Goal: Task Accomplishment & Management: Use online tool/utility

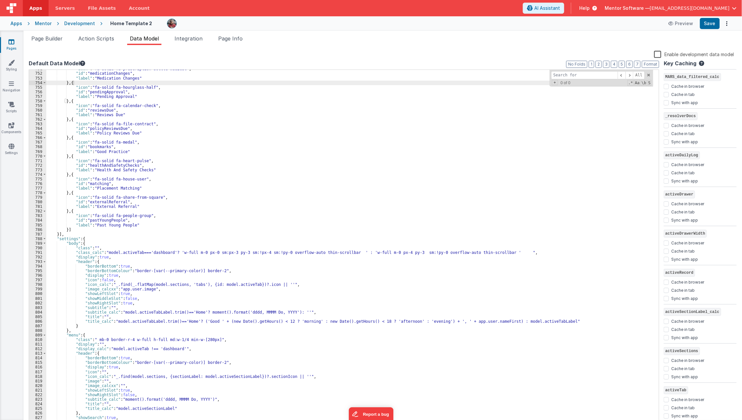
scroll to position [3526, 0]
click at [56, 38] on span "Page Builder" at bounding box center [46, 38] width 31 height 7
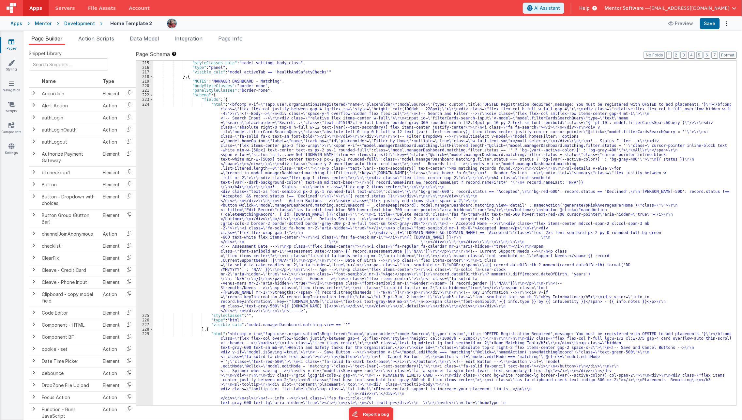
scroll to position [4165, 0]
click at [14, 43] on icon at bounding box center [11, 41] width 6 height 7
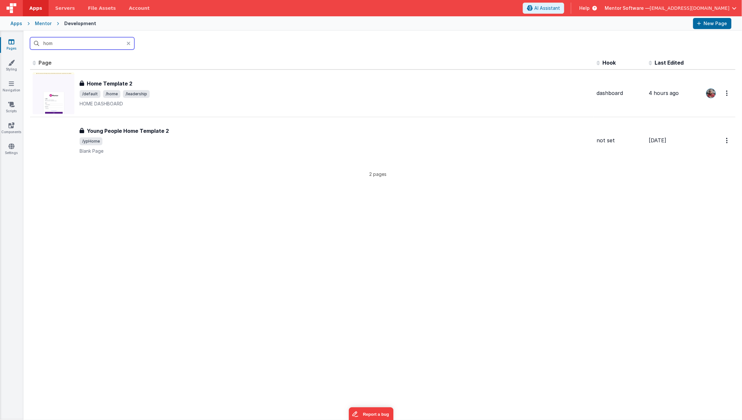
click at [77, 44] on input "hom" at bounding box center [82, 43] width 104 height 12
type input "reports"
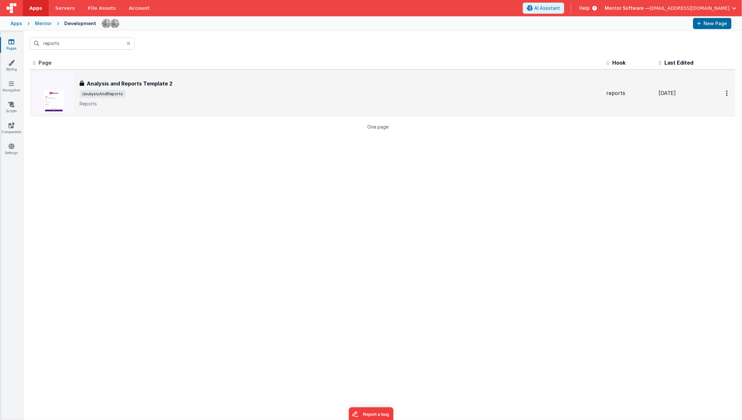
click at [118, 105] on p "Reports" at bounding box center [340, 103] width 521 height 7
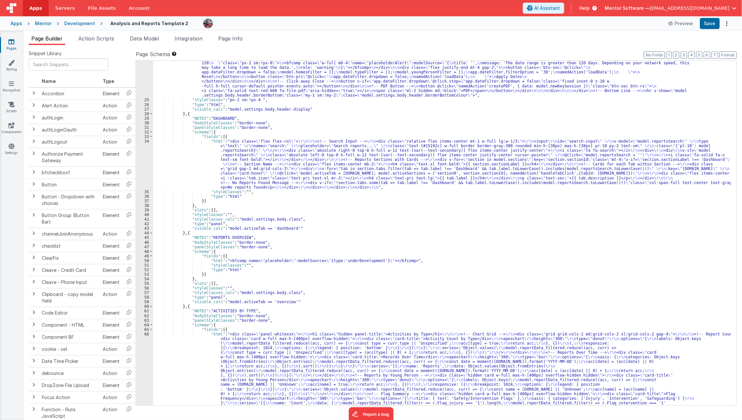
scroll to position [673, 0]
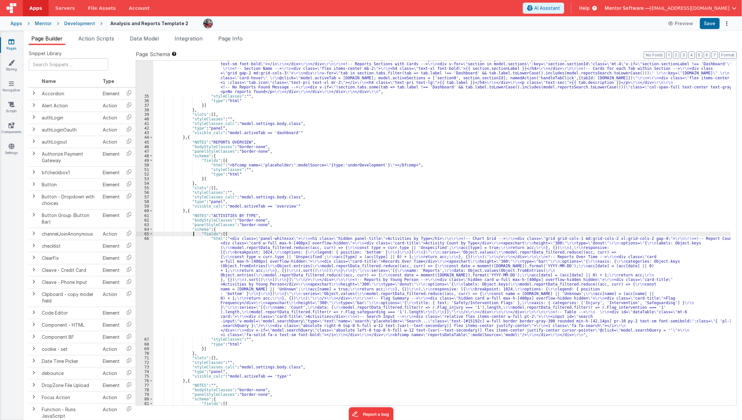
click at [193, 233] on div ""html" : "<div class= \" flex flex-col \" > \r\n\r\n <!-- Search Input --> \r\n…" at bounding box center [442, 242] width 578 height 399
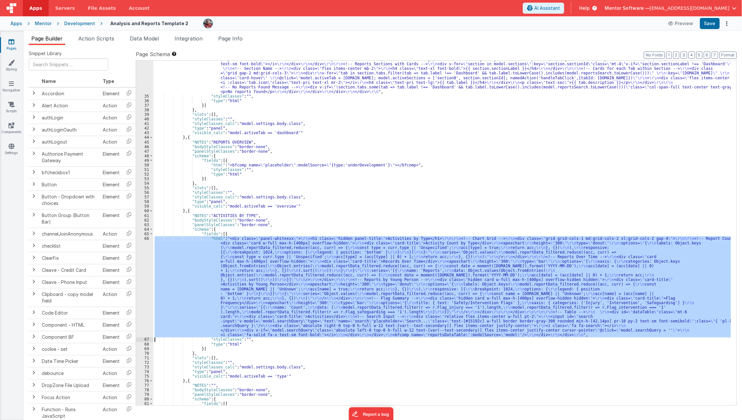
click at [145, 280] on div "66" at bounding box center [144, 286] width 17 height 101
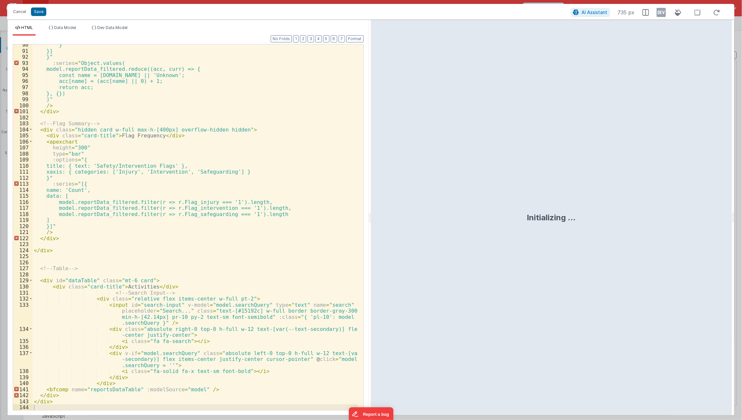
scroll to position [539, 0]
click at [15, 12] on button "Cancel" at bounding box center [20, 11] width 20 height 9
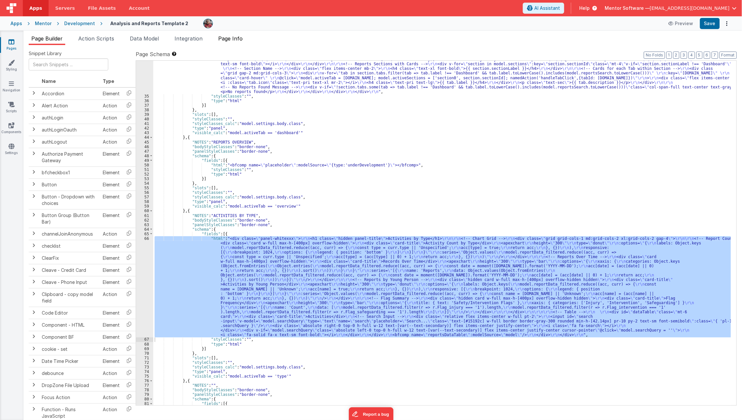
click at [241, 43] on li "Page Info" at bounding box center [230, 40] width 30 height 10
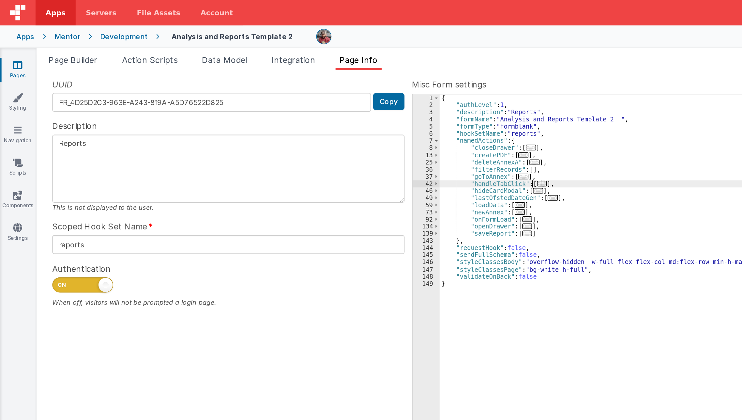
click at [226, 63] on div "UUID FR_4D25D2C3-963E-A243-819A-A5D76522D825 Copy Description Reports This is n…" at bounding box center [383, 227] width 708 height 354
click at [345, 116] on span "..." at bounding box center [348, 118] width 7 height 4
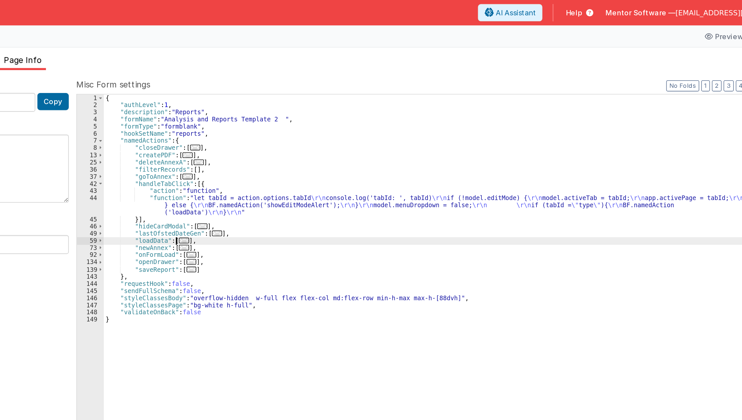
click at [331, 155] on span "..." at bounding box center [334, 155] width 7 height 4
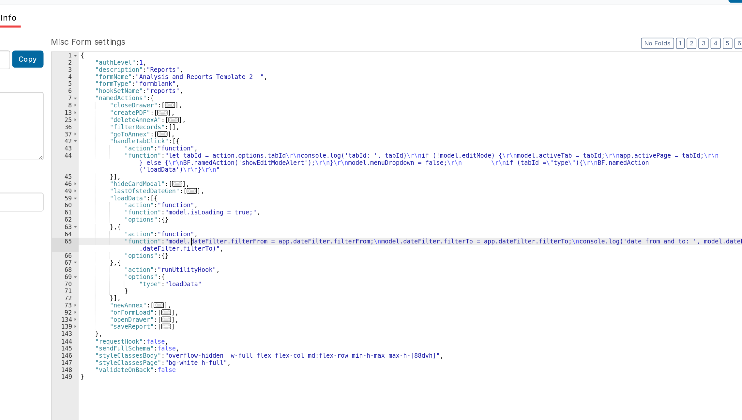
click at [354, 180] on div "{ "authLevel" : 1 , "description" : "Reports" , "formName" : "Analysis and Repo…" at bounding box center [509, 237] width 454 height 353
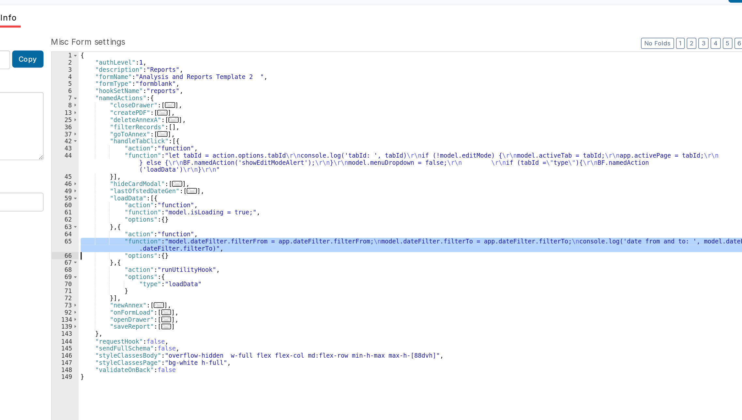
click at [354, 180] on div "{ "authLevel" : 1 , "description" : "Reports" , "formName" : "Analysis and Repo…" at bounding box center [509, 237] width 454 height 353
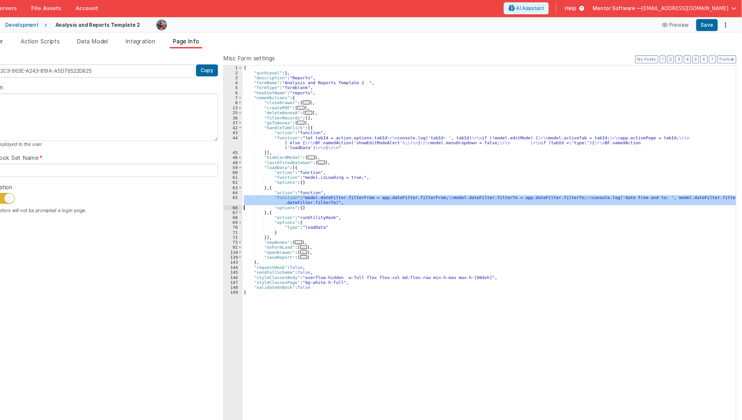
scroll to position [0, 0]
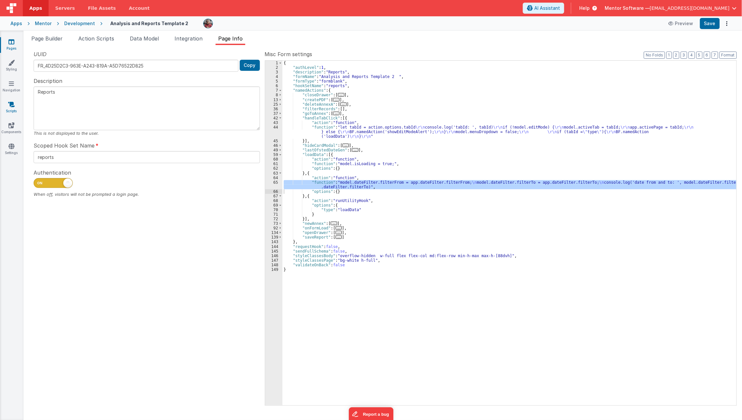
click at [13, 108] on link "Scripts" at bounding box center [11, 107] width 23 height 13
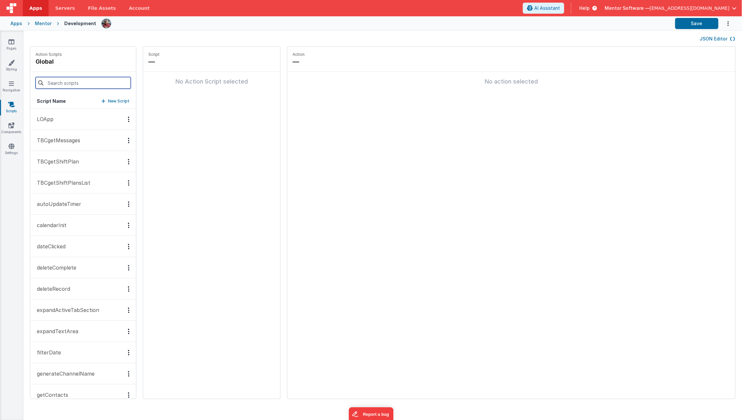
click at [81, 81] on input at bounding box center [83, 83] width 95 height 12
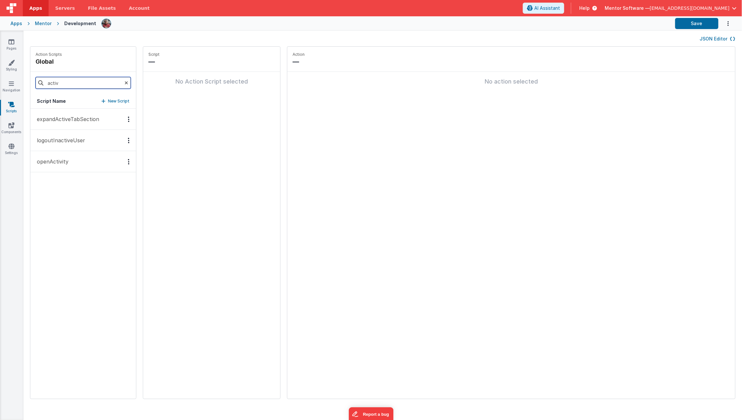
type input "activ"
click at [73, 138] on p "logoutInactiveUser" at bounding box center [59, 140] width 52 height 8
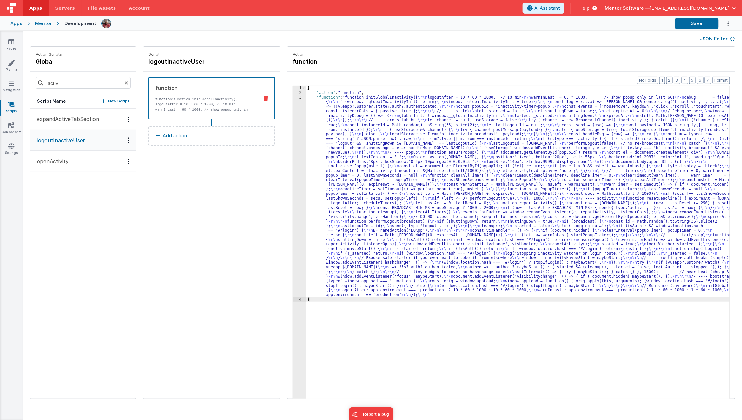
click at [75, 167] on button "openActivity" at bounding box center [83, 161] width 106 height 21
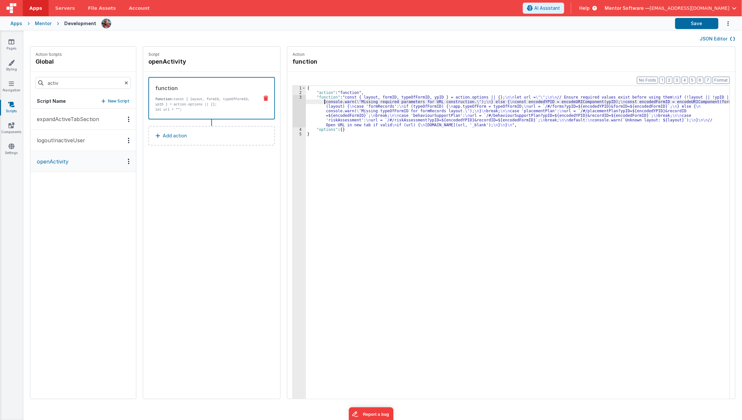
click at [306, 103] on div "{ "action" : "function" , "function" : "const { layout, formID, typeOfFormID, y…" at bounding box center [522, 257] width 433 height 342
click at [293, 111] on div "3" at bounding box center [299, 111] width 13 height 32
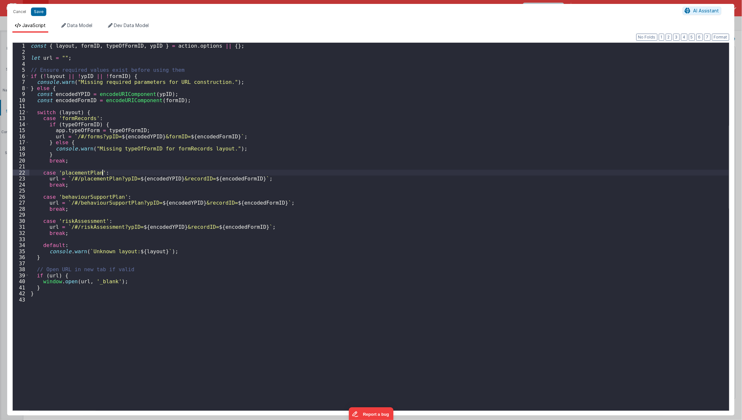
click at [140, 172] on div "const { layout , formID , typeOfFormID , ypID } = action . options || { } ; let…" at bounding box center [378, 233] width 699 height 380
click at [264, 47] on div "const { layout , formID , typeOfFormID , ypID } = action . options || { } ; let…" at bounding box center [378, 233] width 699 height 380
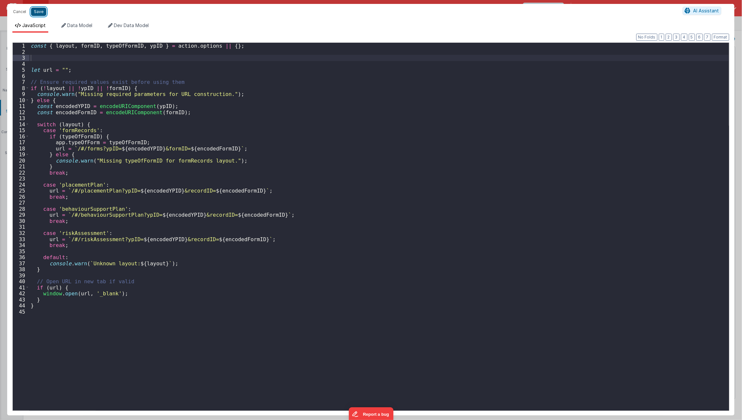
click at [42, 14] on button "Save" at bounding box center [38, 11] width 15 height 8
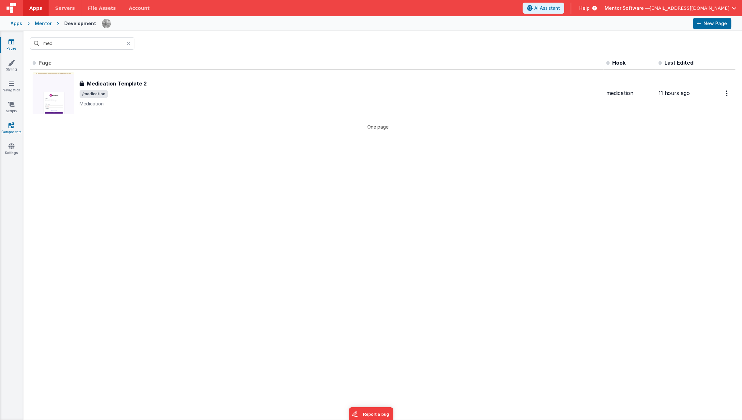
click at [6, 130] on link "Components" at bounding box center [11, 128] width 23 height 13
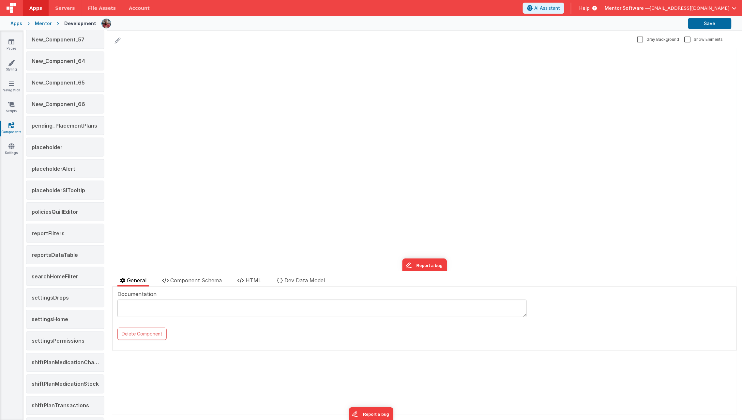
scroll to position [407, 0]
click at [67, 251] on span "reportsDataTable" at bounding box center [55, 254] width 46 height 7
click at [198, 282] on span "Component Schema" at bounding box center [196, 280] width 52 height 7
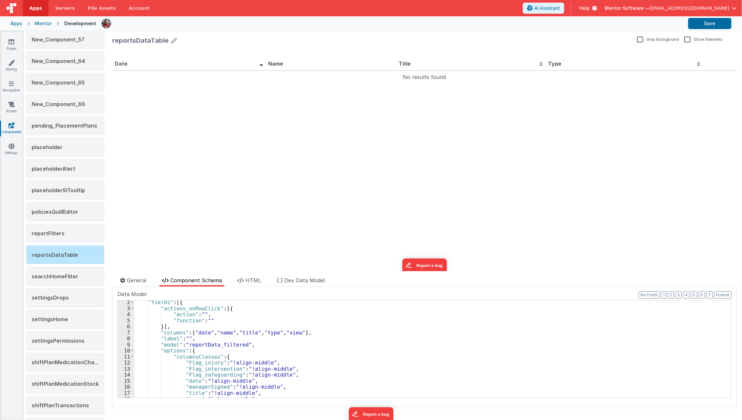
scroll to position [15, 0]
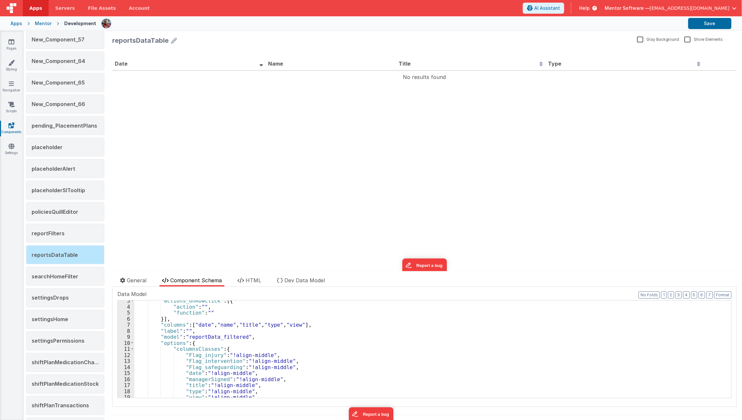
click at [200, 336] on div ""actions_onRowClick" : [{ "action" : "" , "function" : "" }] , "columns" : [ "d…" at bounding box center [429, 352] width 591 height 110
click at [199, 367] on div ""actions_onRowClick" : [{ "action" : "" , "function" : "" }] , "columns" : [ "d…" at bounding box center [429, 352] width 591 height 110
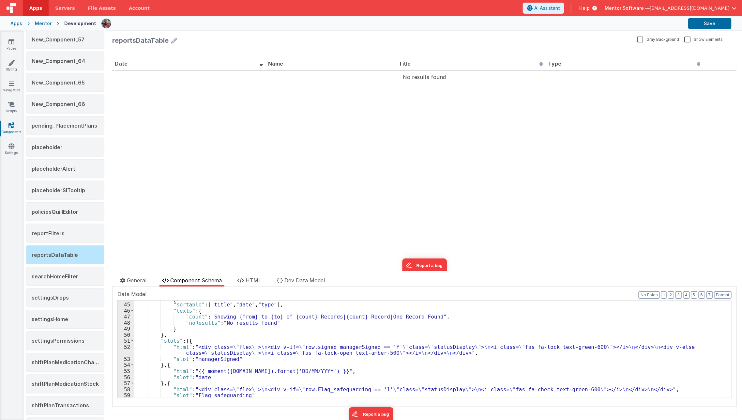
scroll to position [421, 0]
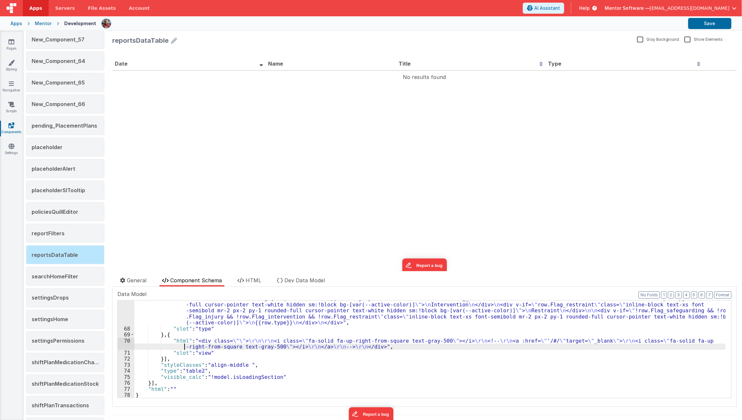
click at [183, 345] on div ""html" : "<div class= \" flex \" > \n <div v-if= \" row.Flag_safeguarding \" cl…" at bounding box center [429, 356] width 591 height 146
click at [122, 344] on div "70" at bounding box center [126, 343] width 17 height 12
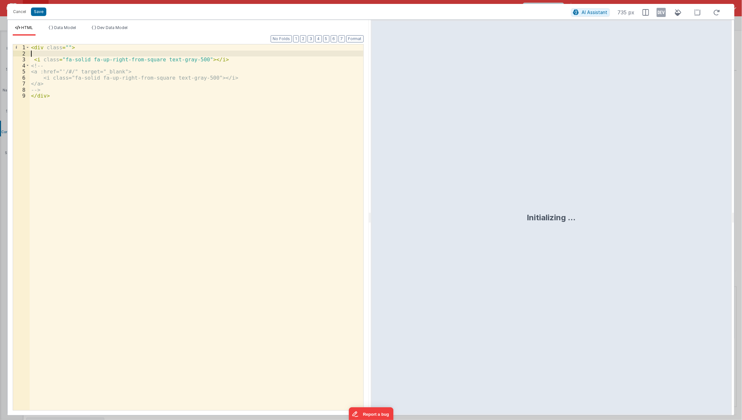
click at [64, 55] on div "< div class = "" > < i class = "fa-solid fa-up-right-from-square text-gray-500"…" at bounding box center [197, 233] width 334 height 378
click at [42, 55] on div "< div class = "" > < i class = "fa-solid fa-up-right-from-square text-gray-500"…" at bounding box center [197, 233] width 334 height 378
click at [220, 65] on div "< div class = "" > < button > < i class = "fa-solid fa-up-right-from-square tex…" at bounding box center [197, 233] width 334 height 378
click at [225, 63] on div "< div class = "" > < button > < i class = "fa-solid fa-up-right-from-square tex…" at bounding box center [197, 233] width 334 height 378
click at [232, 59] on div "< div class = "" > < button > < i class = "fa-solid fa-up-right-from-square tex…" at bounding box center [197, 233] width 334 height 378
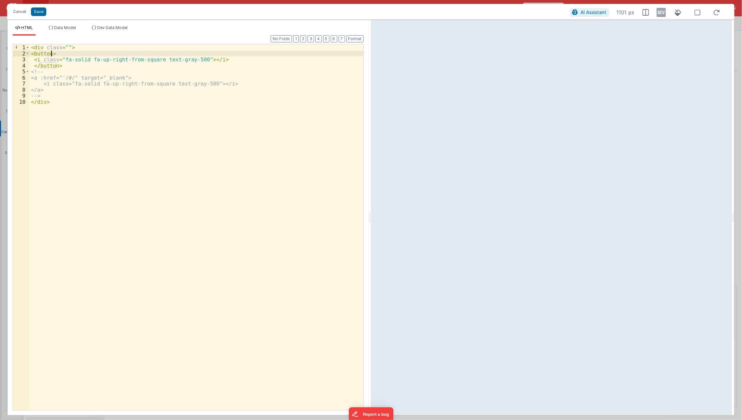
click at [51, 53] on div "< div class = "" > < button > < i class = "fa-solid fa-up-right-from-square tex…" at bounding box center [197, 233] width 334 height 378
click at [194, 60] on div "< div class = "" > < button > < i class = "fa-solid fa-up-right-from-square tex…" at bounding box center [197, 233] width 334 height 378
click at [326, 96] on div "< div class = "" > < button > < i class = "fa-solid fa-up-right-from-square tex…" at bounding box center [197, 233] width 334 height 378
click at [52, 55] on div "< div class = "" > < button > < i class = "fa-solid fa-up-right-from-square tex…" at bounding box center [197, 233] width 334 height 378
click at [127, 81] on div "< div class = "" > < button @ click = "namedAction('openActivity'),{ypID,layout…" at bounding box center [197, 233] width 334 height 378
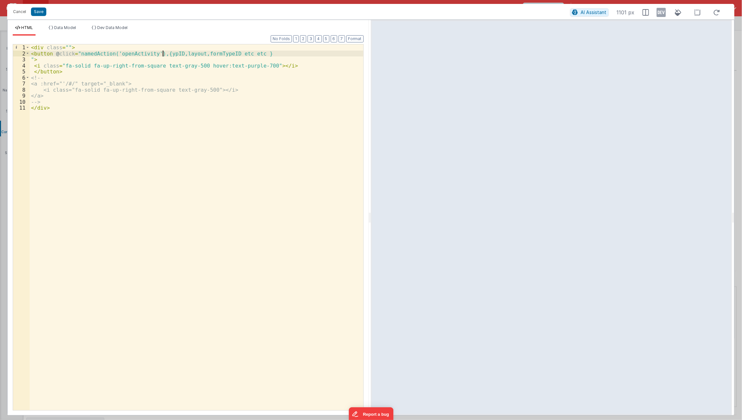
click at [163, 51] on div "< div class = "" > < button @ click = "namedAction('openActivity'),{ypID,layout…" at bounding box center [197, 233] width 334 height 378
click at [159, 52] on div "< div class = "" > < button @ click = "namedAction('openActivity'),{ypID,layout…" at bounding box center [197, 233] width 334 height 378
click at [175, 52] on div "< div class = "" > < button @ click = "namedAction('openActivity'),{layout, for…" at bounding box center [197, 233] width 334 height 378
paste textarea
drag, startPoint x: 218, startPoint y: 59, endPoint x: 229, endPoint y: 52, distance: 12.3
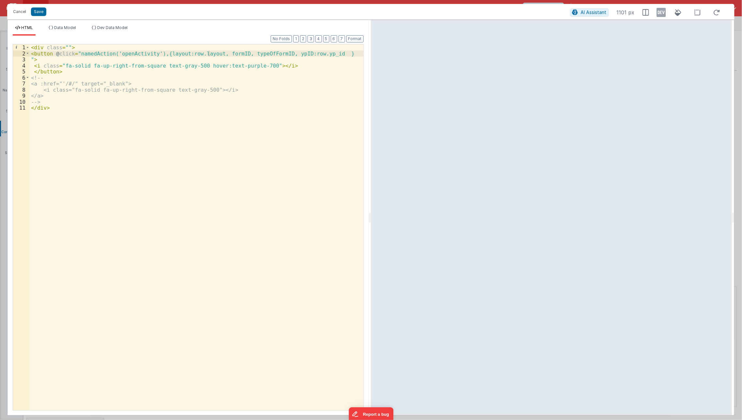
click at [218, 59] on div "< div class = "" > < button @ click = "namedAction('openActivity'),{layout:row.…" at bounding box center [197, 233] width 334 height 378
click at [229, 52] on div "< div class = "" > < button @ click = "namedAction('openActivity'),{layout:row.…" at bounding box center [197, 233] width 334 height 378
click at [271, 52] on div "< div class = "" > < button @ click = "namedAction('openActivity'),{layout:row.…" at bounding box center [197, 233] width 334 height 378
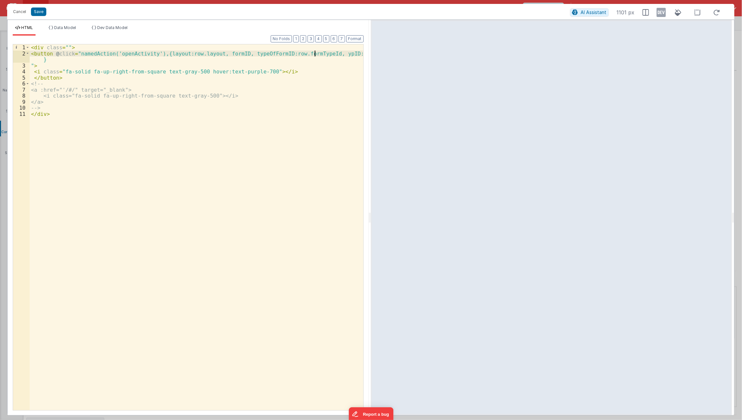
click at [232, 54] on div "< div class = "" > < button @ click = "namedAction('openActivity'),{layout:row.…" at bounding box center [197, 233] width 334 height 378
click at [43, 7] on button "Save" at bounding box center [38, 11] width 15 height 8
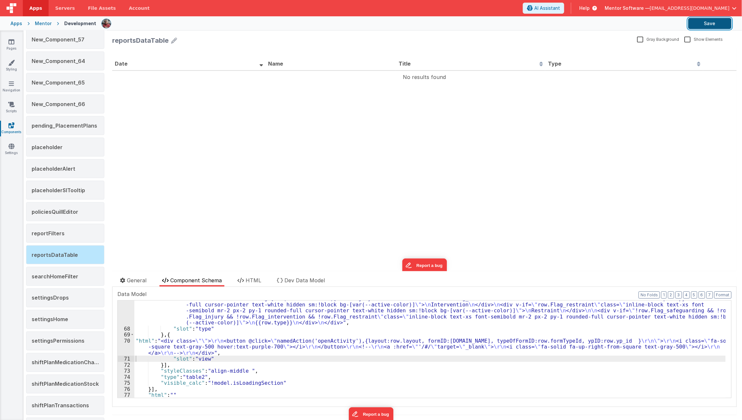
click at [696, 21] on button "Save" at bounding box center [709, 23] width 43 height 11
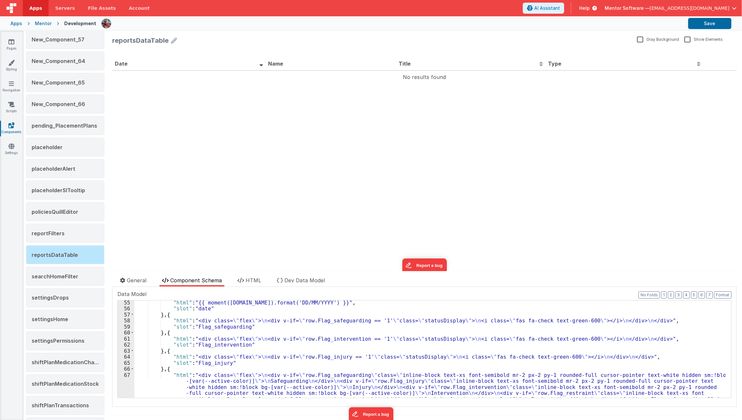
scroll to position [367, 0]
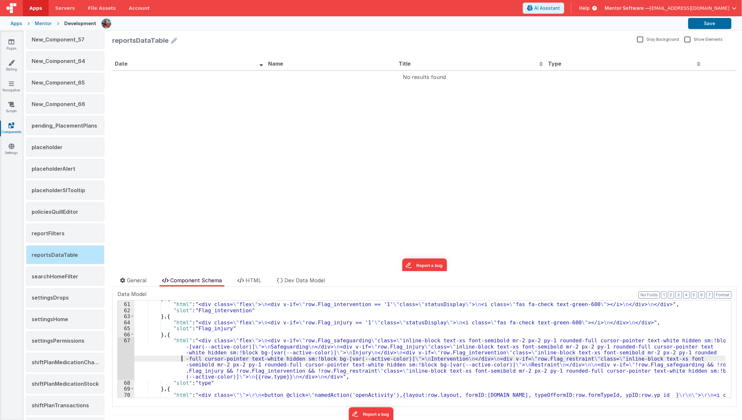
click at [168, 357] on div "} , { "html" : "<div class= \" flex \" > \n <div v-if= \" row.Flag_intervention…" at bounding box center [429, 356] width 591 height 122
click at [122, 353] on div "67" at bounding box center [126, 358] width 17 height 42
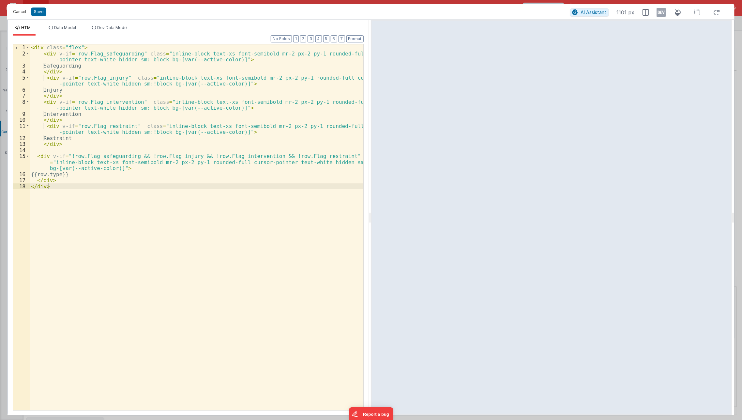
click at [19, 10] on button "Cancel" at bounding box center [20, 11] width 20 height 9
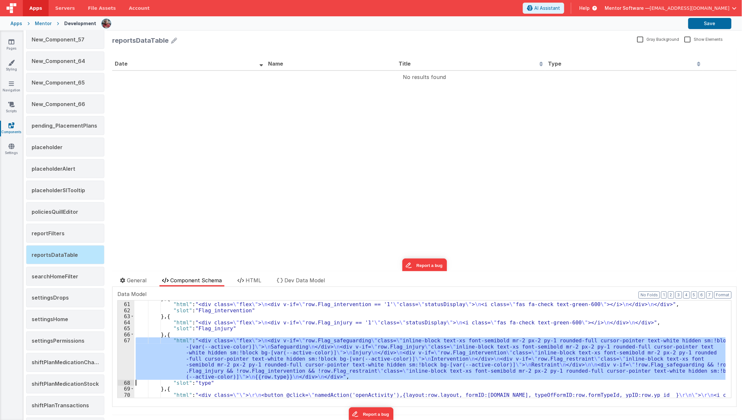
click at [166, 346] on div "} , { "html" : "<div class= \" flex \" > \n <div v-if= \" row.Flag_intervention…" at bounding box center [429, 348] width 591 height 97
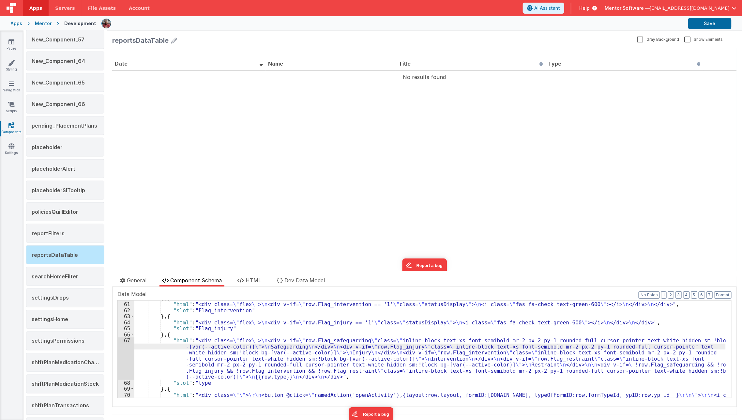
click at [124, 356] on div "67" at bounding box center [126, 358] width 17 height 42
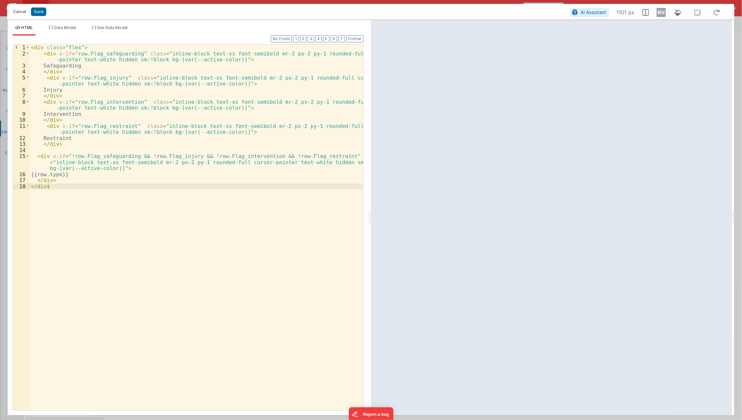
click at [20, 11] on button "Cancel" at bounding box center [20, 11] width 20 height 9
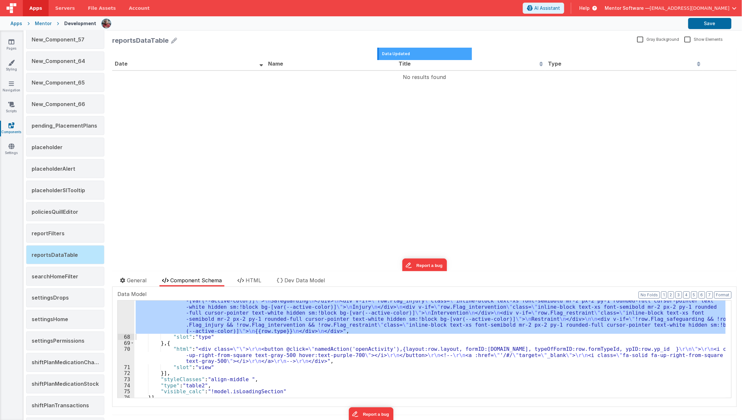
scroll to position [413, 0]
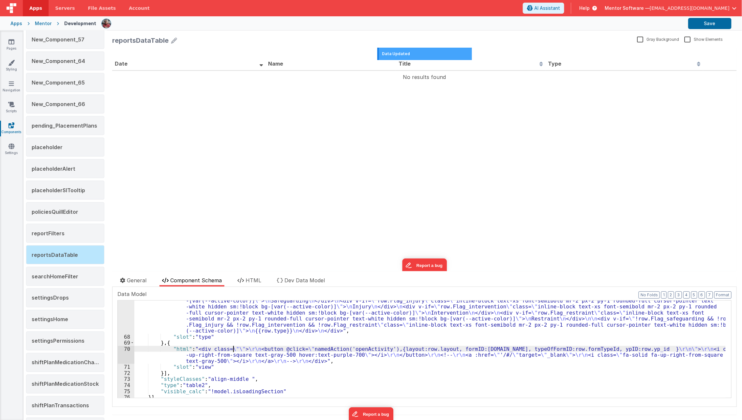
click at [233, 347] on div ""html" : "<div class= \" flex \" > \n <div v-if= \" row.Flag_safeguarding \" cl…" at bounding box center [429, 364] width 591 height 146
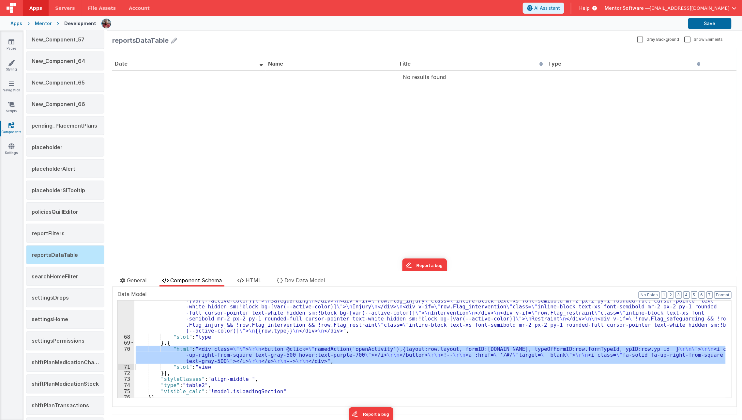
click at [122, 357] on div "70" at bounding box center [126, 355] width 17 height 18
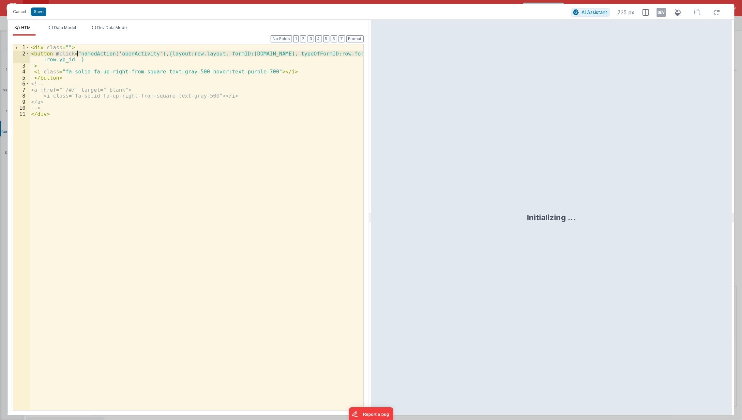
click at [78, 51] on div "< div class = "" > < button @ click = "namedAction('openActivity'),{layout:row.…" at bounding box center [197, 233] width 334 height 378
click at [247, 56] on div "< div class = "" > < button @ click = "console.log('Opening Activity'); namedAc…" at bounding box center [197, 233] width 334 height 378
click at [170, 62] on div "< div class = "" > < button @ click = "console.log('Opening Activity'); namedAc…" at bounding box center [197, 233] width 334 height 378
click at [41, 10] on button "Save" at bounding box center [38, 11] width 15 height 8
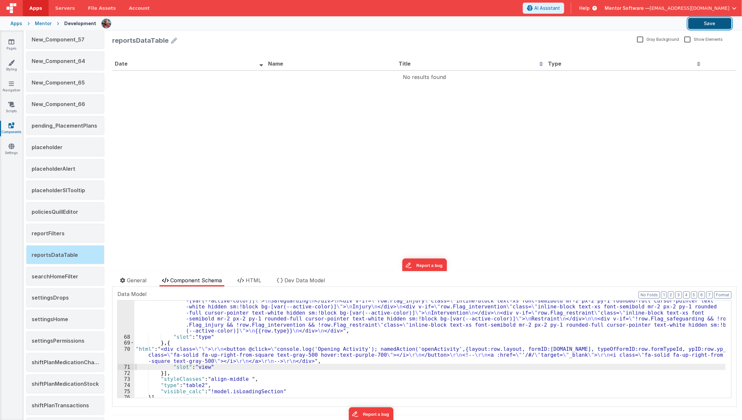
click at [713, 26] on button "Save" at bounding box center [709, 23] width 43 height 11
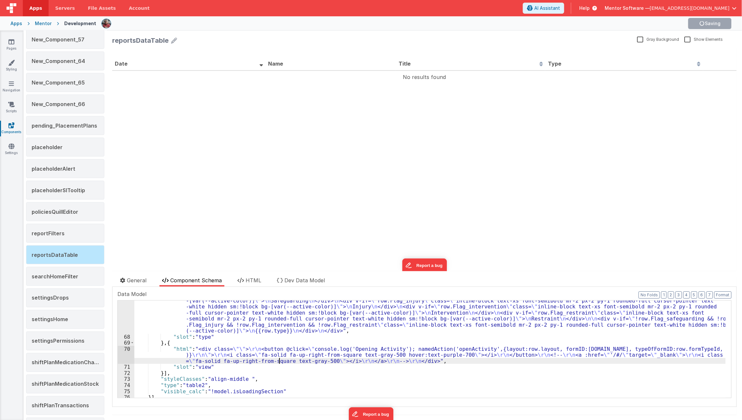
click at [278, 361] on div ""html" : "<div class= \" flex \" > \n <div v-if= \" row.Flag_safeguarding \" cl…" at bounding box center [429, 364] width 591 height 146
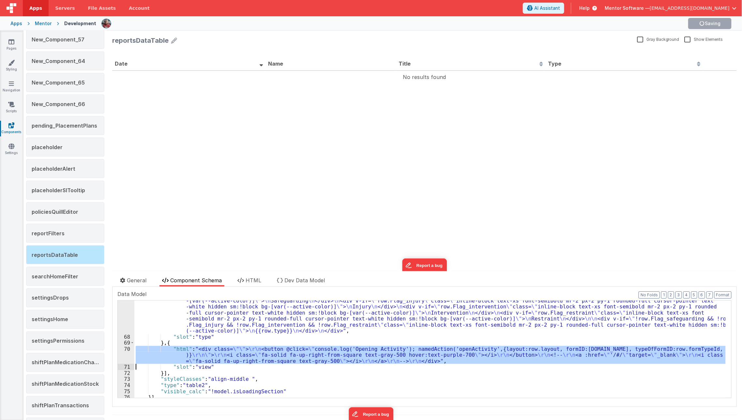
click at [123, 356] on div "70" at bounding box center [126, 355] width 17 height 18
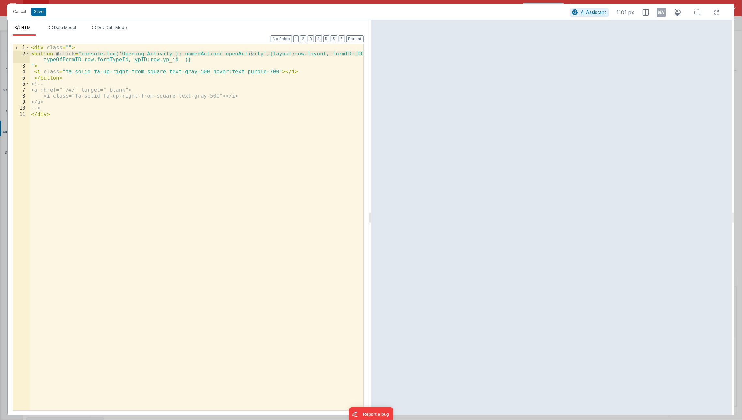
click at [252, 52] on div "< div class = "" > < button @ click = "console.log('Opening Activity'); namedAc…" at bounding box center [197, 233] width 334 height 378
click at [170, 61] on div "< div class = "" > < button @ click = "console.log('Opening Activity'); namedAc…" at bounding box center [197, 233] width 334 height 378
click at [38, 15] on button "Save" at bounding box center [38, 11] width 15 height 8
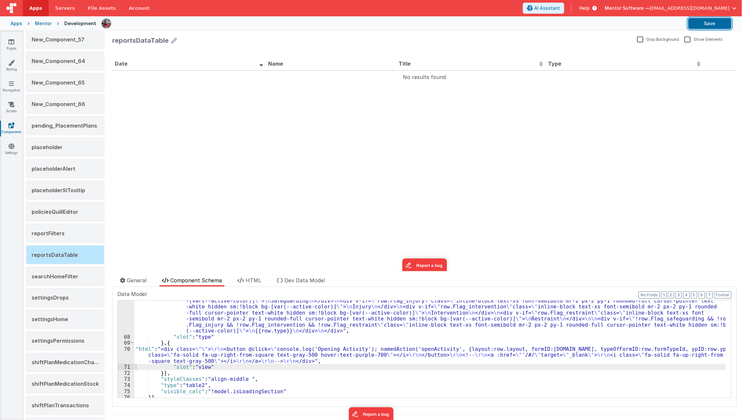
click at [695, 24] on button "Save" at bounding box center [709, 23] width 43 height 11
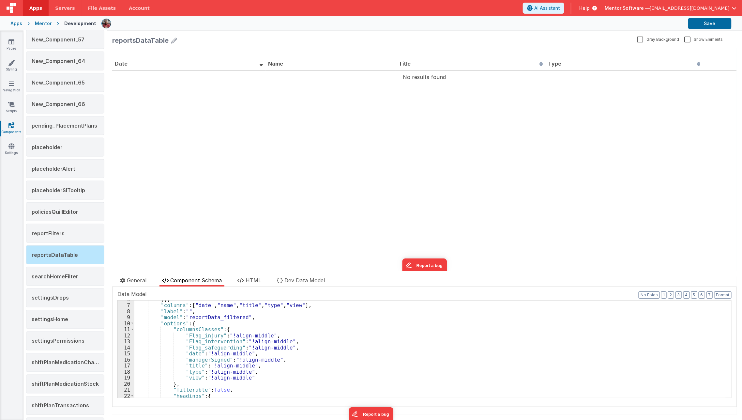
scroll to position [0, 0]
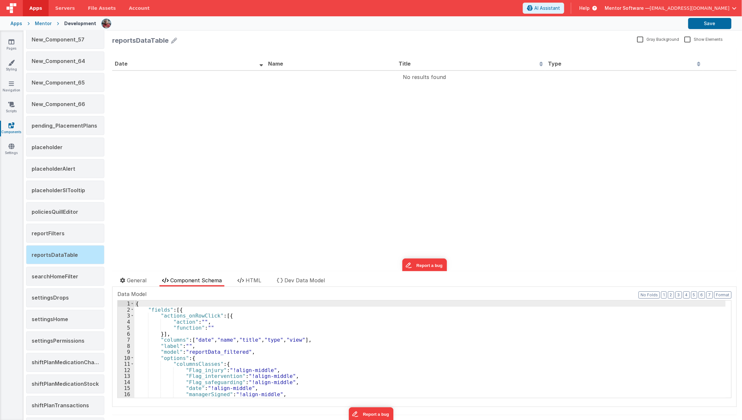
click at [210, 350] on div "{ "fields" : [{ "actions_onRowClick" : [{ "action" : "" , "function" : "" }] , …" at bounding box center [429, 355] width 591 height 110
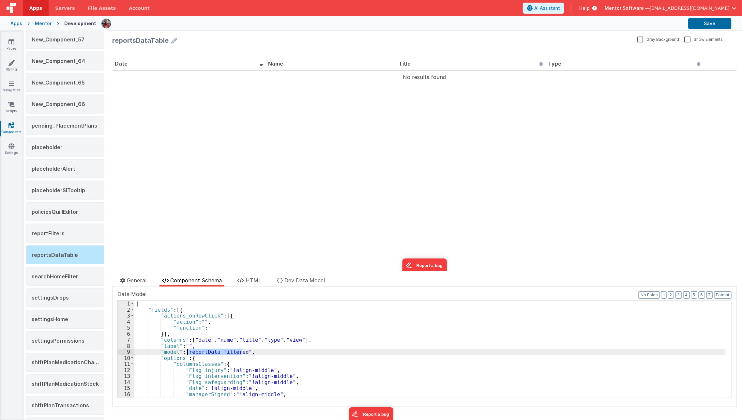
click at [210, 350] on div "{ "fields" : [{ "actions_onRowClick" : [{ "action" : "" , "function" : "" }] , …" at bounding box center [429, 355] width 591 height 110
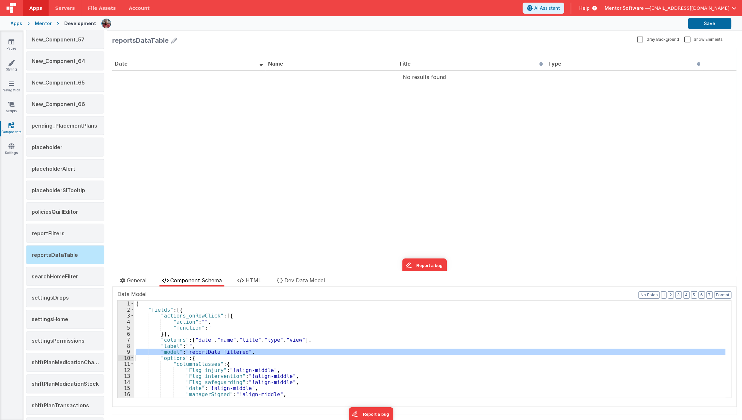
click at [210, 350] on div "{ "fields" : [{ "actions_onRowClick" : [{ "action" : "" , "function" : "" }] , …" at bounding box center [429, 355] width 591 height 110
click at [210, 350] on div "{ "fields" : [{ "actions_onRowClick" : [{ "action" : "" , "function" : "" }] , …" at bounding box center [429, 348] width 591 height 97
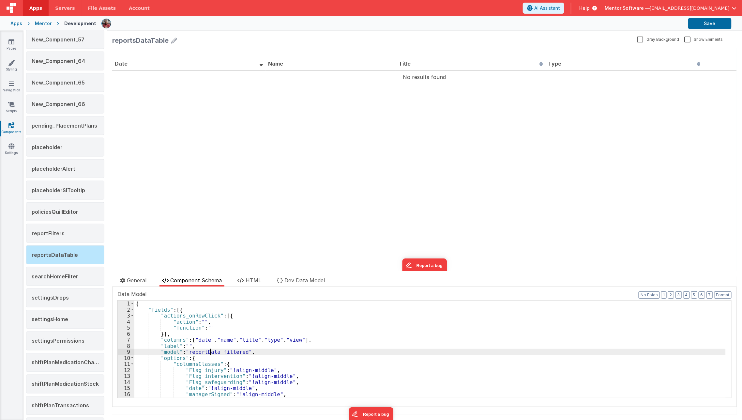
click at [210, 350] on div "{ "fields" : [{ "actions_onRowClick" : [{ "action" : "" , "function" : "" }] , …" at bounding box center [429, 355] width 591 height 110
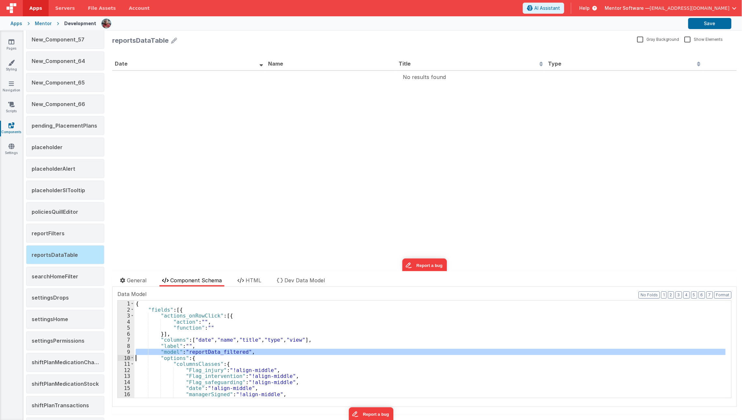
click at [210, 350] on div "{ "fields" : [{ "actions_onRowClick" : [{ "action" : "" , "function" : "" }] , …" at bounding box center [429, 355] width 591 height 110
click at [210, 350] on div "{ "fields" : [{ "actions_onRowClick" : [{ "action" : "" , "function" : "" }] , …" at bounding box center [429, 348] width 591 height 97
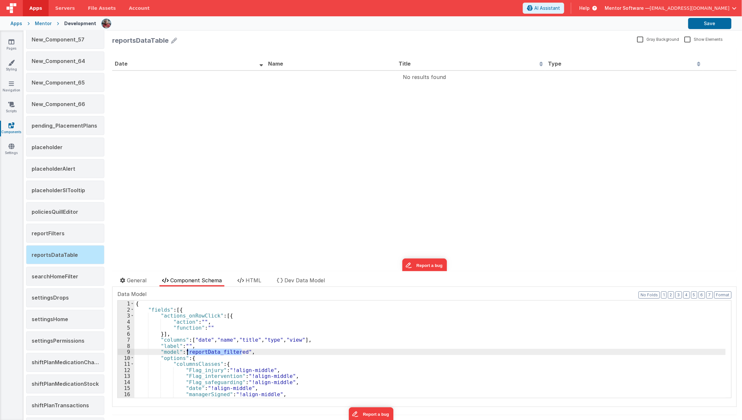
click at [210, 350] on div "{ "fields" : [{ "actions_onRowClick" : [{ "action" : "" , "function" : "" }] , …" at bounding box center [429, 355] width 591 height 110
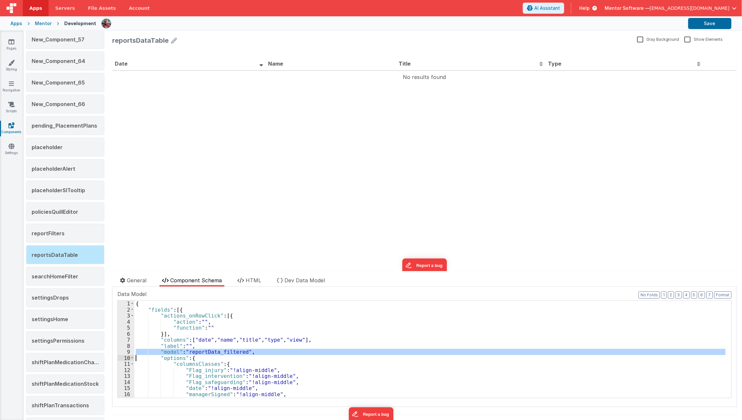
click at [210, 350] on div "{ "fields" : [{ "actions_onRowClick" : [{ "action" : "" , "function" : "" }] , …" at bounding box center [429, 355] width 591 height 110
click at [210, 350] on div "{ "fields" : [{ "actions_onRowClick" : [{ "action" : "" , "function" : "" }] , …" at bounding box center [429, 348] width 591 height 97
click at [210, 350] on div "{ "fields" : [{ "actions_onRowClick" : [{ "action" : "" , "function" : "" }] , …" at bounding box center [429, 355] width 591 height 110
click at [210, 350] on div "{ "fields" : [{ "actions_onRowClick" : [{ "action" : "" , "function" : "" }] , …" at bounding box center [429, 348] width 591 height 97
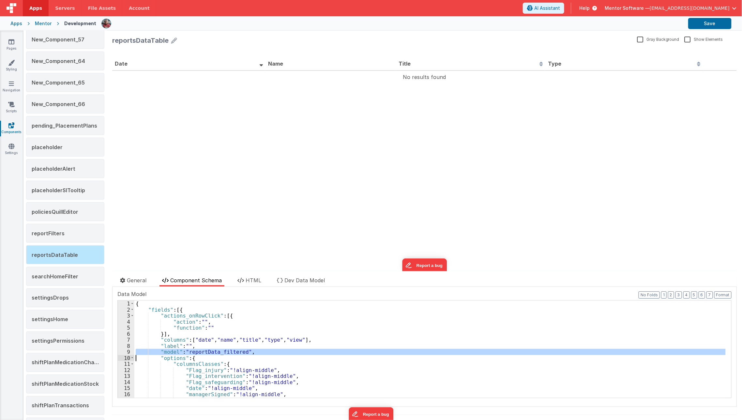
click at [210, 350] on div "{ "fields" : [{ "actions_onRowClick" : [{ "action" : "" , "function" : "" }] , …" at bounding box center [429, 355] width 591 height 110
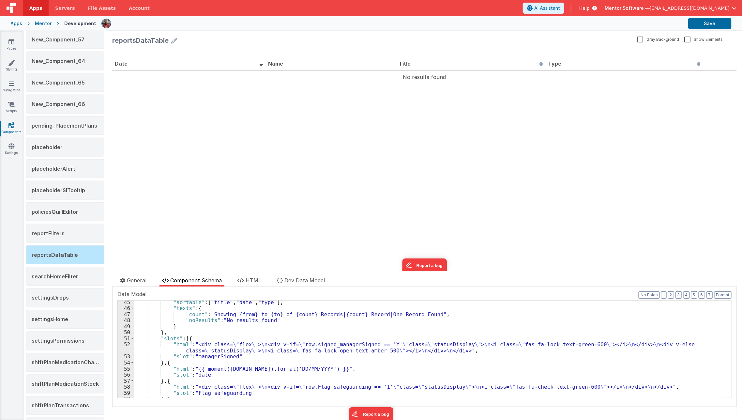
scroll to position [267, 0]
click at [231, 343] on div ""sortable" : [ "title" , "date" , "type" ] , "texts" : { "count" : "Showing {fr…" at bounding box center [429, 354] width 591 height 110
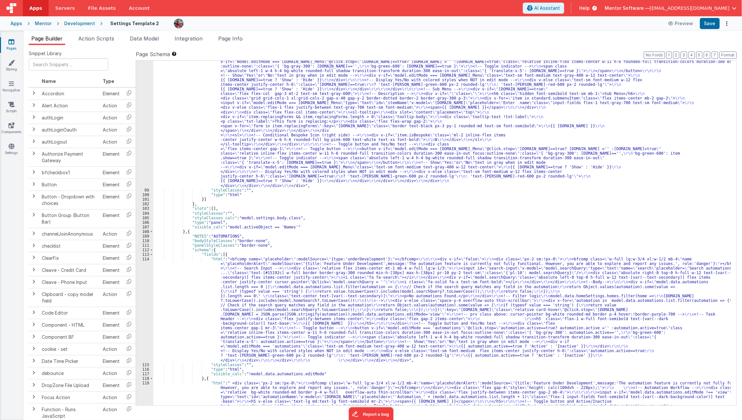
scroll to position [2116, 0]
click at [11, 114] on link "Scripts" at bounding box center [11, 107] width 23 height 13
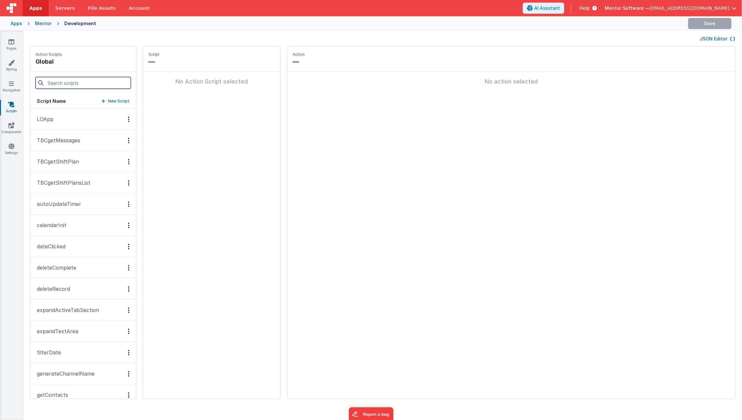
click at [80, 83] on input at bounding box center [83, 83] width 95 height 12
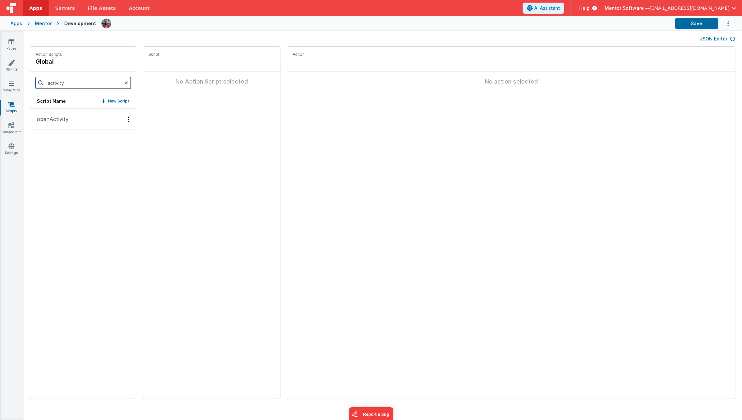
type input "activity"
click at [62, 121] on p "openActivity" at bounding box center [51, 119] width 36 height 8
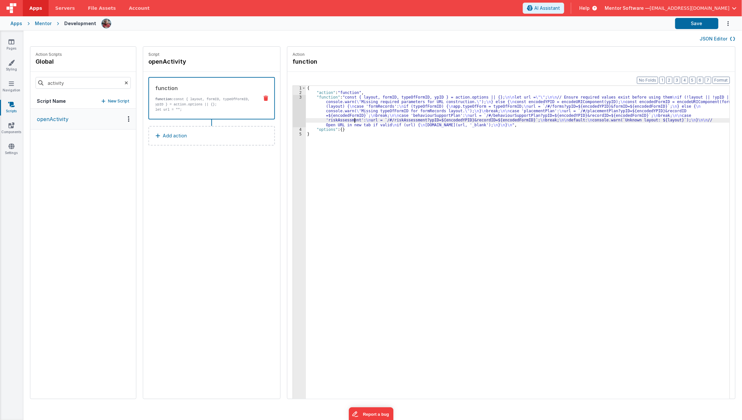
click at [346, 121] on div "{ "action" : "function" , "function" : "const { layout, formID, typeOfFormID, y…" at bounding box center [522, 257] width 433 height 342
click at [12, 46] on link "Pages" at bounding box center [11, 44] width 23 height 13
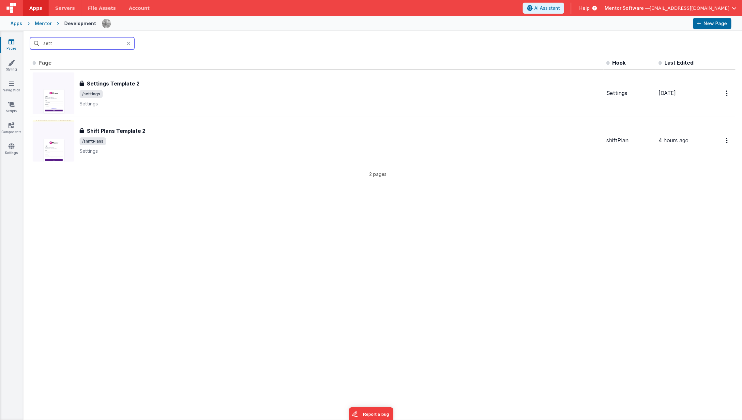
click at [70, 41] on input "sett" at bounding box center [82, 43] width 104 height 12
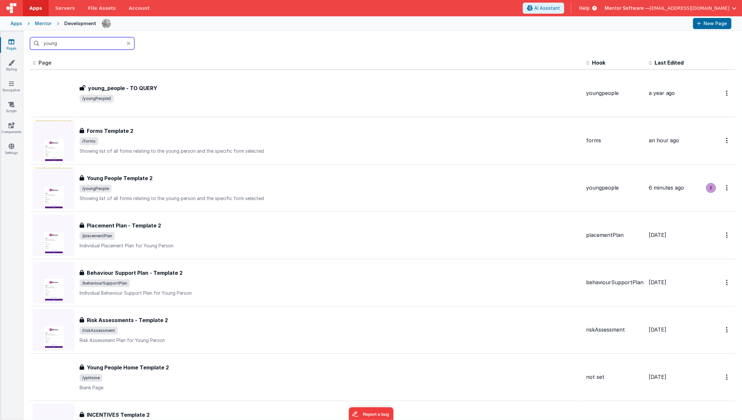
type input "young"
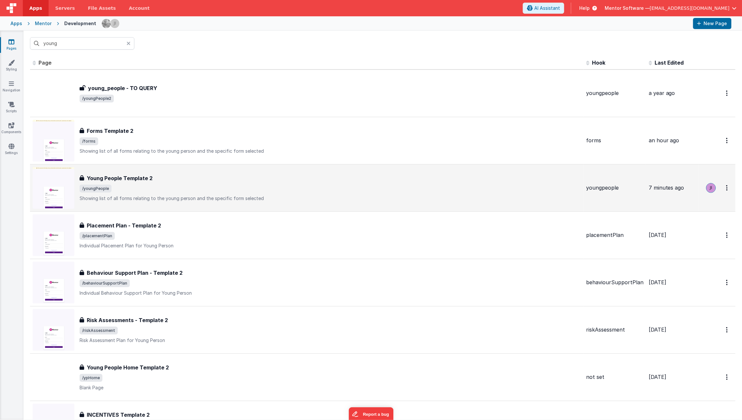
click at [136, 181] on h3 "Young People Template 2" at bounding box center [120, 178] width 66 height 8
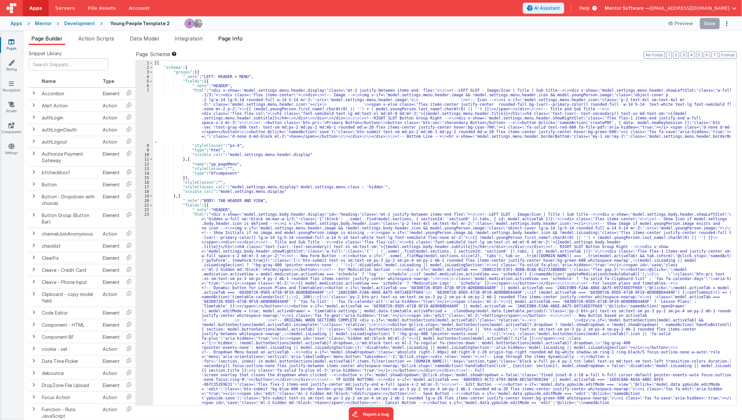
click at [238, 39] on span "Page Info" at bounding box center [230, 38] width 24 height 7
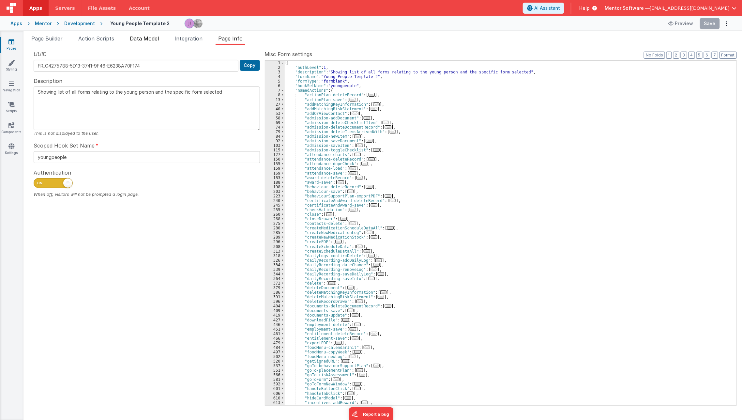
click at [150, 37] on span "Data Model" at bounding box center [144, 38] width 29 height 7
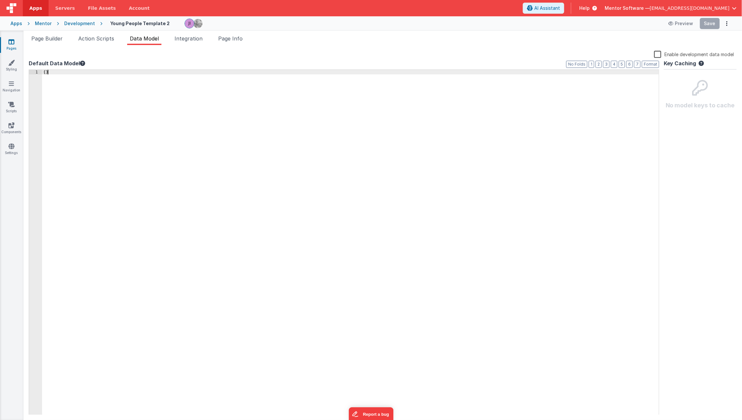
click at [112, 175] on div "{ }" at bounding box center [350, 247] width 617 height 354
click at [110, 43] on li "Action Scripts" at bounding box center [96, 40] width 41 height 10
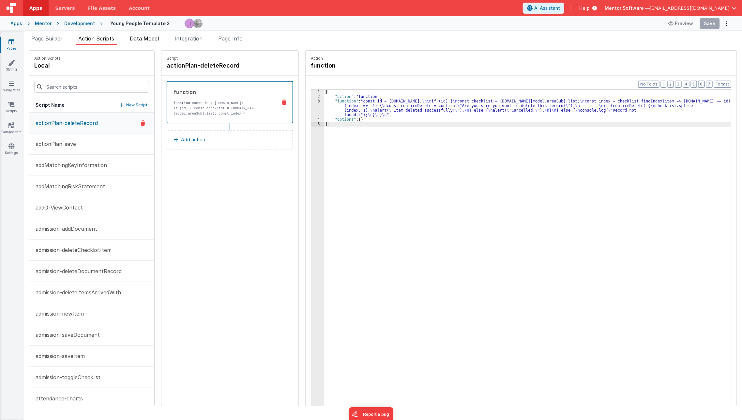
click at [142, 42] on li "Data Model" at bounding box center [144, 40] width 34 height 10
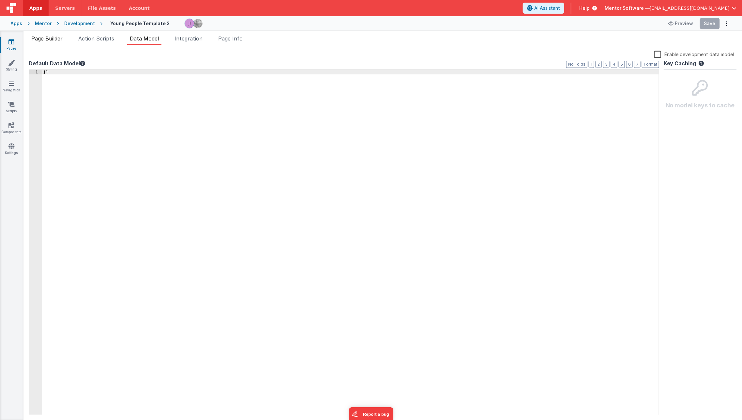
click at [54, 38] on span "Page Builder" at bounding box center [46, 38] width 31 height 7
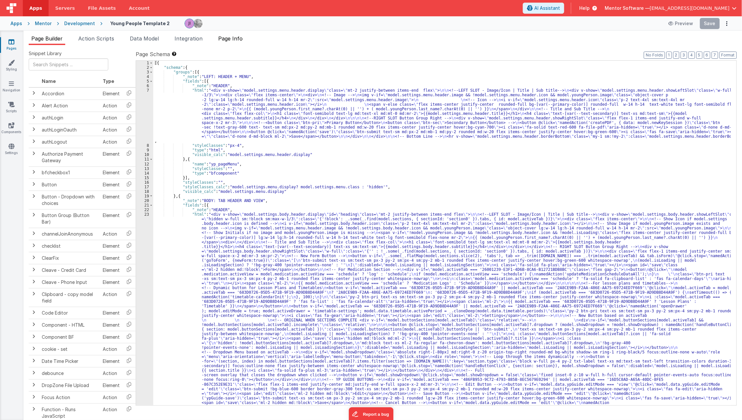
click at [240, 43] on li "Page Info" at bounding box center [230, 40] width 30 height 10
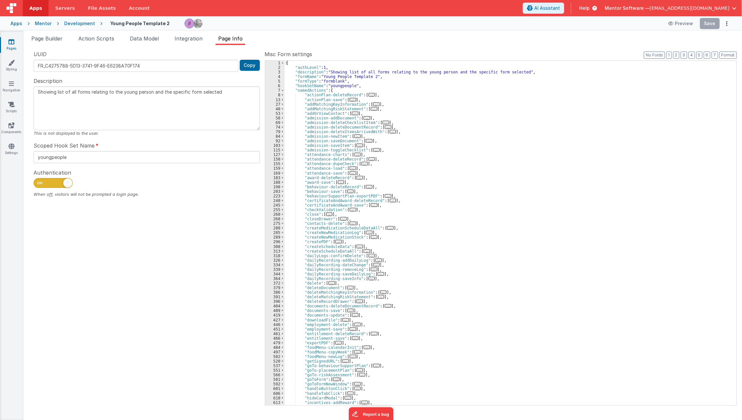
click at [16, 46] on link "Pages" at bounding box center [11, 44] width 23 height 13
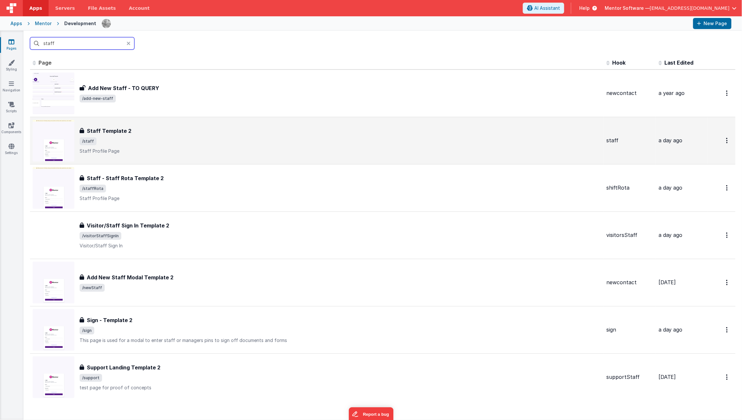
type input "staff"
click at [187, 146] on div "Staff Template 2 Staff Template 2 /staff Staff Profile Page" at bounding box center [340, 140] width 521 height 27
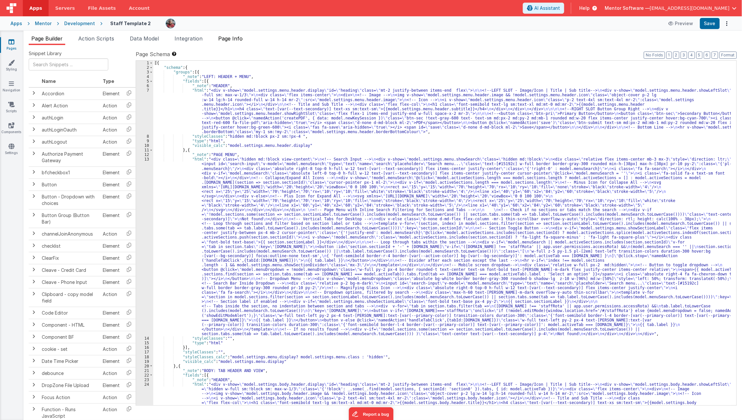
click at [235, 42] on li "Page Info" at bounding box center [230, 40] width 30 height 10
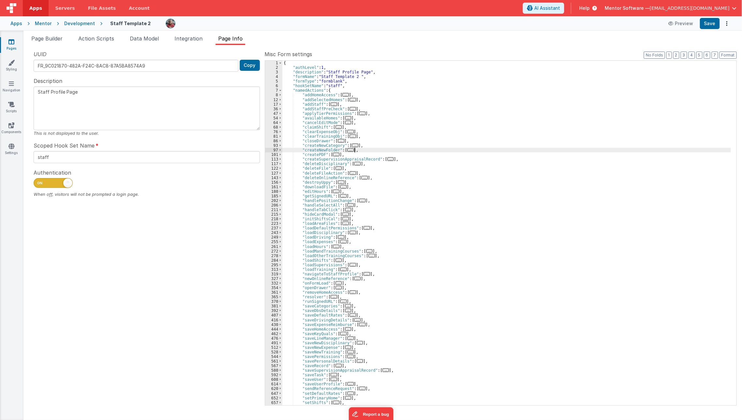
click at [359, 149] on div "{ "authLevel" : 1 , "description" : "Staff Profile Page" , "formName" : "Staff …" at bounding box center [506, 237] width 449 height 353
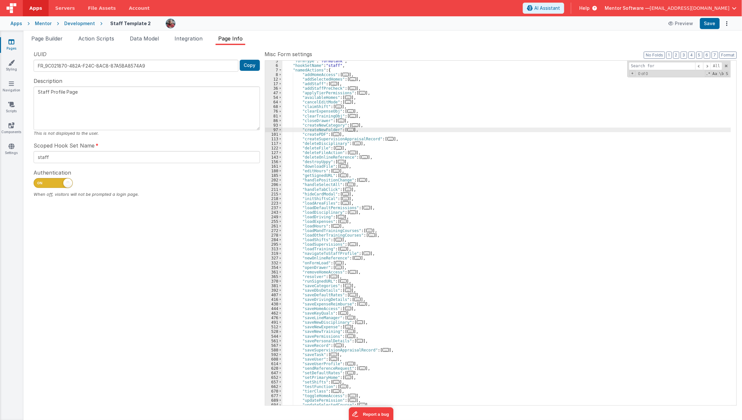
scroll to position [114, 0]
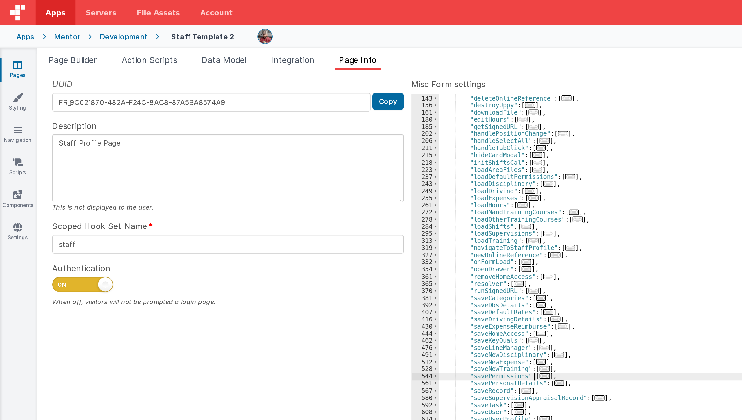
click at [212, 92] on div "UUID FR_9C021870-482A-F24C-8AC8-87A5BA8574A9 Copy Description Staff Profile Pag…" at bounding box center [383, 227] width 708 height 354
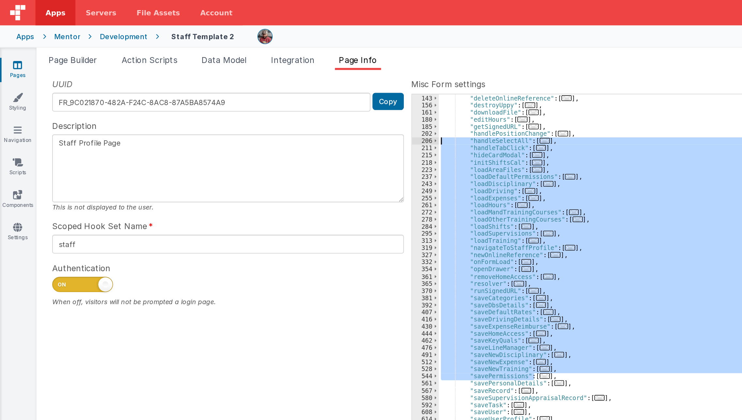
click at [363, 191] on div ""deleteFileAction" : [ ... ] , "deleteOnlineReference" : [ ... ] , "destroyUppy…" at bounding box center [506, 233] width 448 height 344
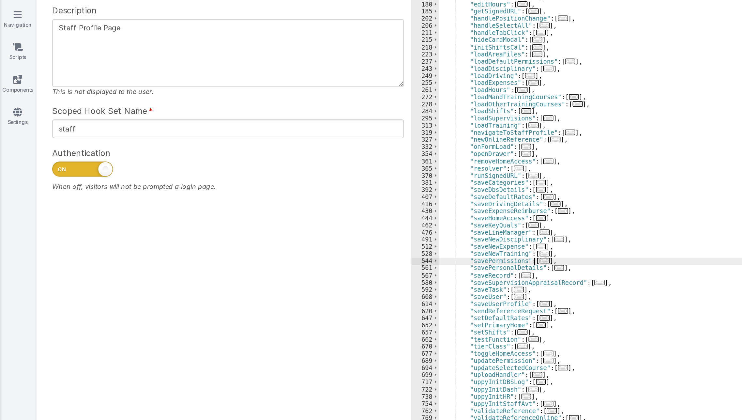
click at [347, 242] on span "..." at bounding box center [350, 242] width 7 height 4
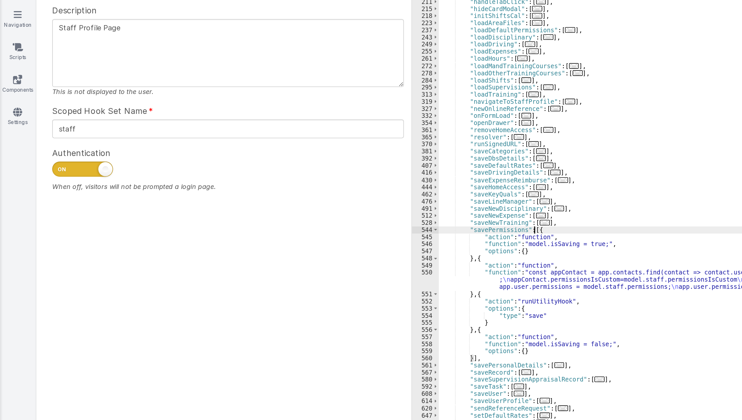
scroll to position [141, 0]
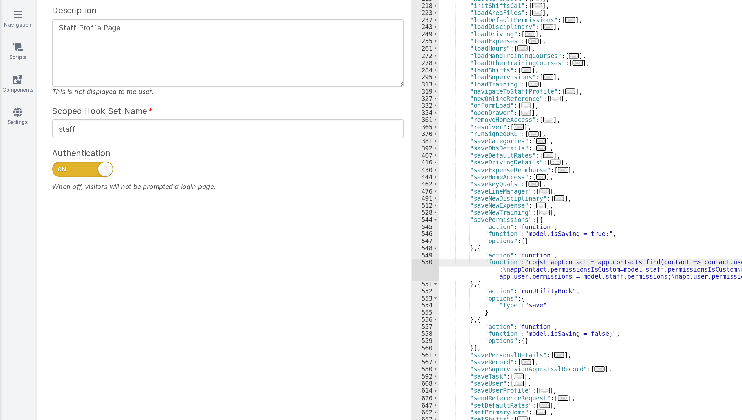
click at [346, 242] on div ""handlePositionChange" : [ ... ] , "handleSelectAll" : [ ... ] , "handleTabClic…" at bounding box center [506, 233] width 449 height 353
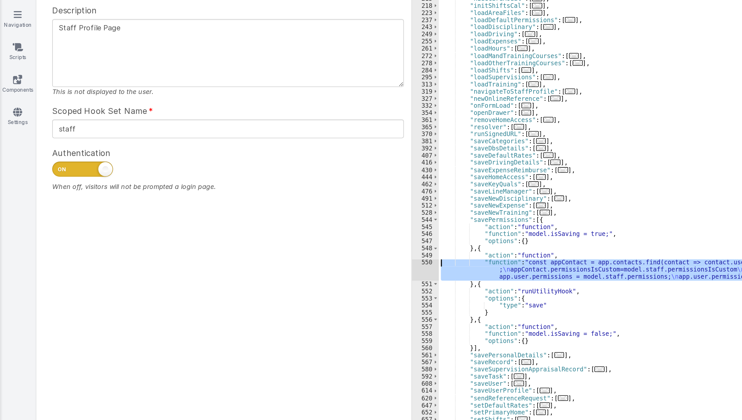
click at [272, 244] on div "550" at bounding box center [273, 248] width 17 height 14
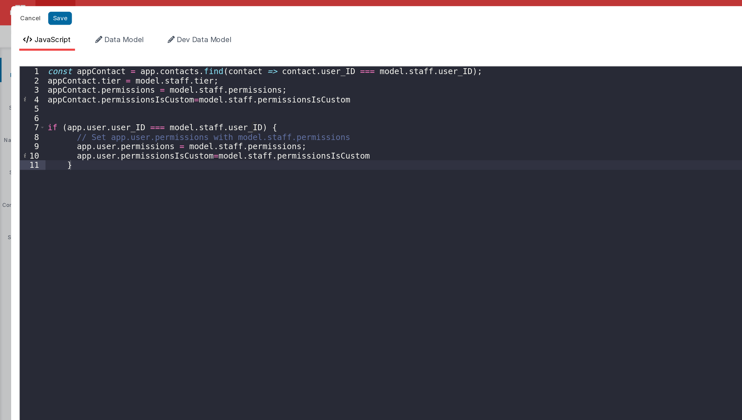
click at [21, 10] on button "Cancel" at bounding box center [20, 11] width 20 height 9
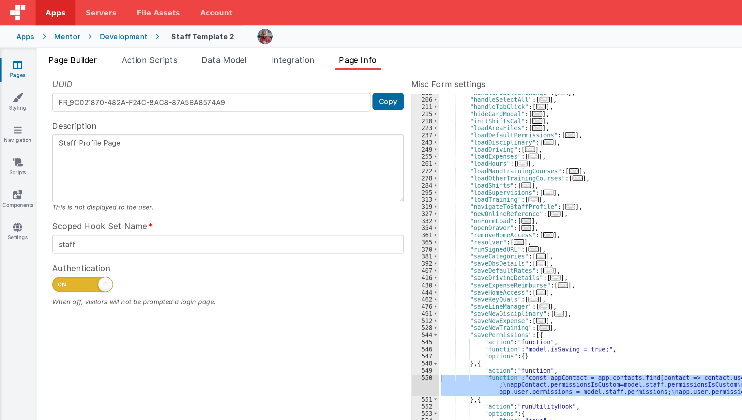
click at [48, 38] on span "Page Builder" at bounding box center [46, 38] width 31 height 7
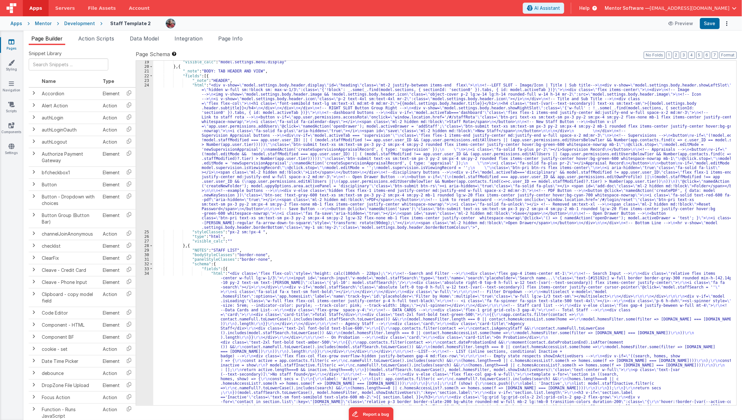
scroll to position [305, 0]
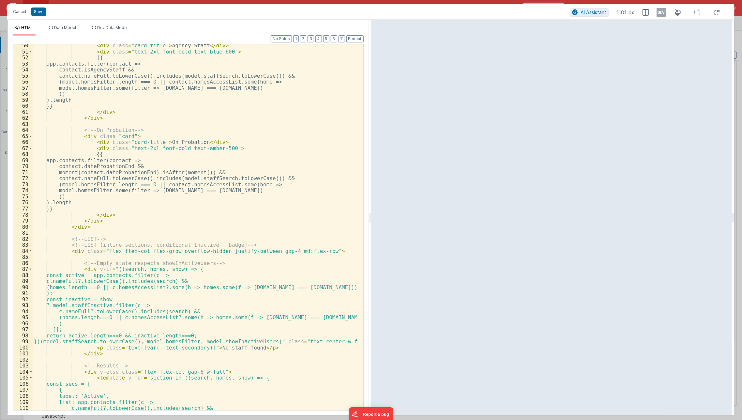
scroll to position [334, 0]
click at [58, 272] on div "< div class = "card-title" > Agency Staff </ div > < div class = "text-2xl font…" at bounding box center [195, 231] width 325 height 378
click at [58, 300] on div "< div class = "card-title" > Agency Staff </ div > < div class = "text-2xl font…" at bounding box center [195, 231] width 325 height 378
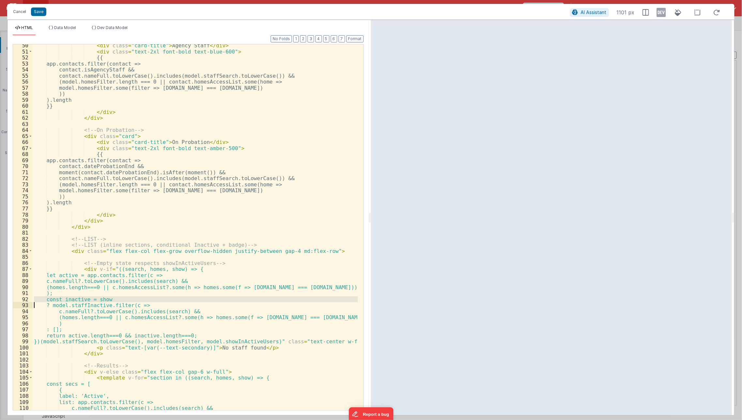
click at [58, 300] on div "< div class = "card-title" > Agency Staff </ div > < div class = "text-2xl font…" at bounding box center [195, 231] width 325 height 378
click at [58, 300] on div "< div class = "card-title" > Agency Staff </ div > < div class = "text-2xl font…" at bounding box center [195, 226] width 325 height 365
click at [58, 300] on div "< div class = "card-title" > Agency Staff </ div > < div class = "text-2xl font…" at bounding box center [195, 231] width 325 height 378
click at [37, 10] on button "Save" at bounding box center [38, 11] width 15 height 8
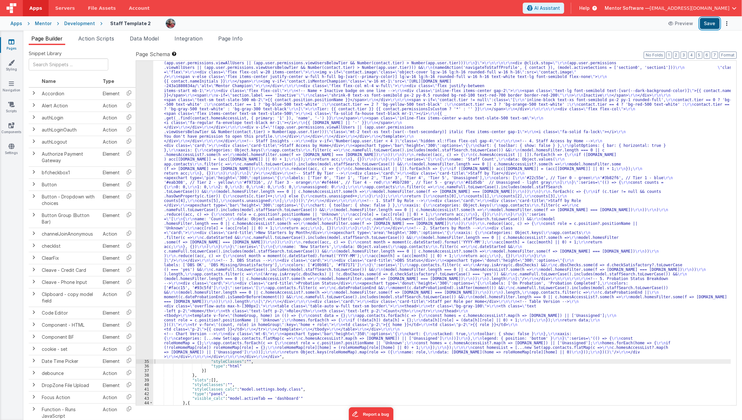
click at [704, 25] on button "Save" at bounding box center [710, 23] width 20 height 11
click at [220, 240] on div ""html" : "<div class= \" flex flex-col \" style= \" height: calc(100dvh - 228px…" at bounding box center [442, 322] width 578 height 771
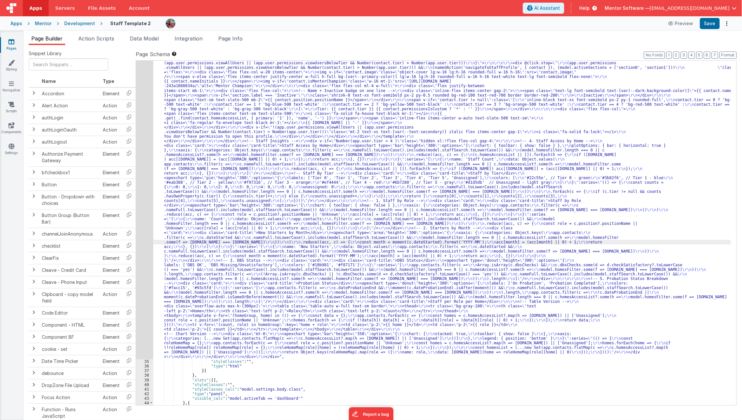
click at [145, 256] on div "34" at bounding box center [144, 148] width 17 height 422
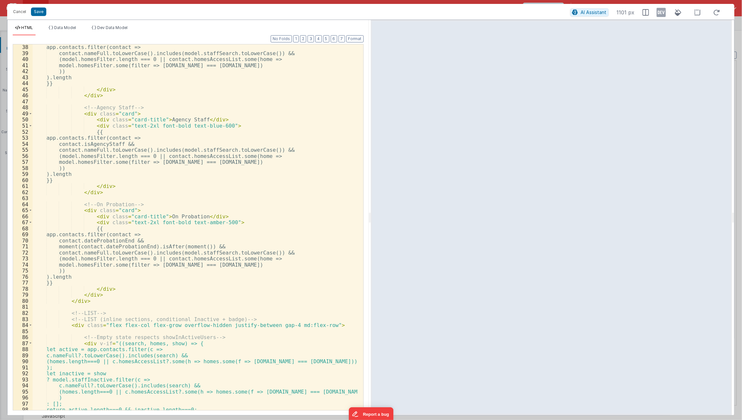
scroll to position [260, 0]
click at [102, 169] on div "app.contacts.filter(contact => contact.nameFull.toLowerCase().includes(model.st…" at bounding box center [195, 233] width 325 height 378
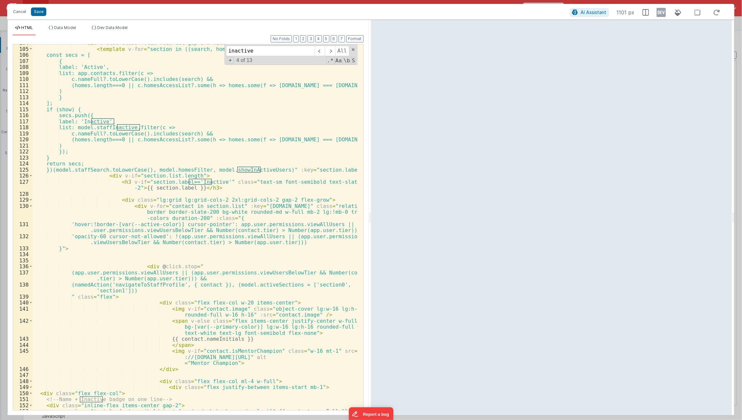
scroll to position [657, 0]
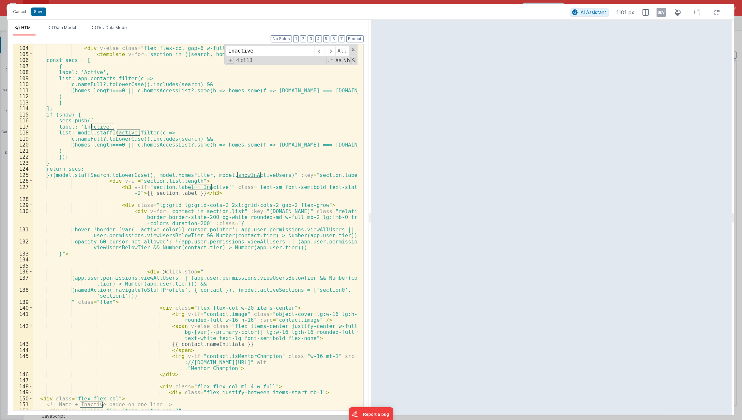
type input "inactive"
click at [135, 130] on div "<!-- Results --> < div v-else class = "flex flex-col gap-6 w-full" > < template…" at bounding box center [195, 228] width 325 height 378
click at [130, 130] on div "<!-- Results --> < div v-else class = "flex flex-col gap-6 w-full" > < template…" at bounding box center [195, 226] width 325 height 365
click at [130, 130] on div "<!-- Results --> < div v-else class = "flex flex-col gap-6 w-full" > < template…" at bounding box center [195, 228] width 325 height 378
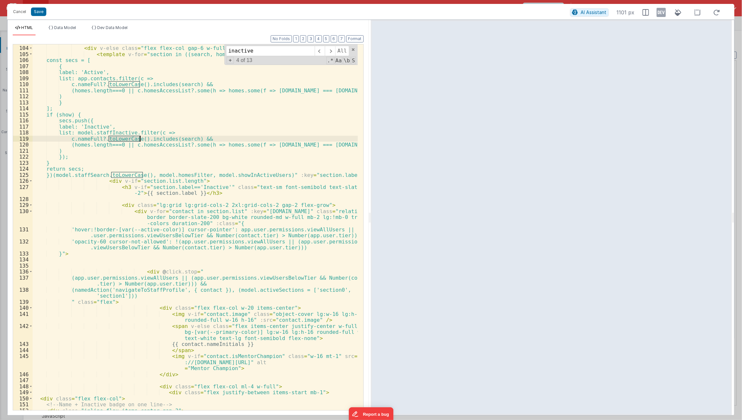
click at [121, 130] on div "<!-- Results --> < div v-else class = "flex flex-col gap-6 w-full" > < template…" at bounding box center [195, 226] width 325 height 365
click at [121, 130] on div "<!-- Results --> < div v-else class = "flex flex-col gap-6 w-full" > < template…" at bounding box center [195, 228] width 325 height 378
click at [22, 11] on div "Cancel Save AI Assistant 1101 px" at bounding box center [370, 12] width 727 height 16
click at [20, 10] on div "Cancel Save AI Assistant 1101 px" at bounding box center [370, 12] width 727 height 16
click at [3, 39] on div "Cancel Save AI Assistant 1101 px HTML Data Model Dev Data Model Format 7 6 5 4 …" at bounding box center [371, 210] width 742 height 420
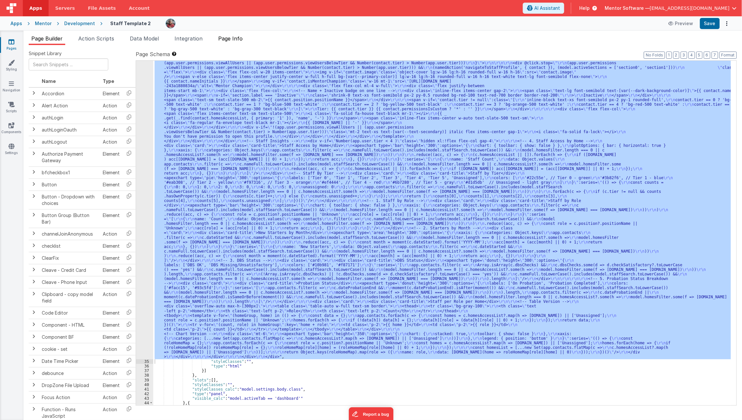
click at [237, 41] on span "Page Info" at bounding box center [230, 38] width 24 height 7
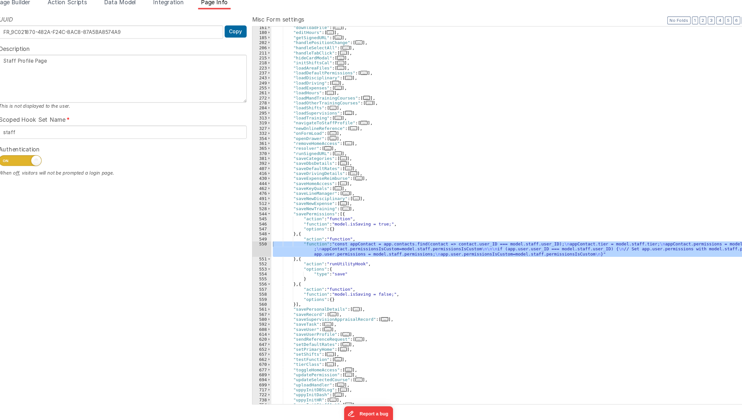
scroll to position [81, 0]
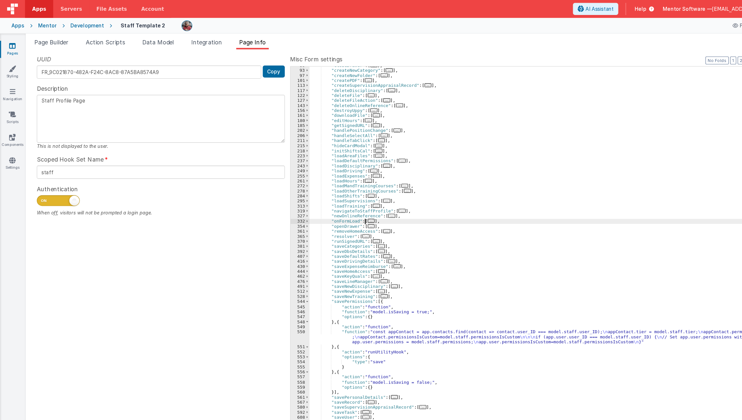
click at [301, 165] on div ""closeDrawer" : [ ... ] , "createNewCategory" : [ ... ] , "createNewFolder" : […" at bounding box center [506, 233] width 449 height 353
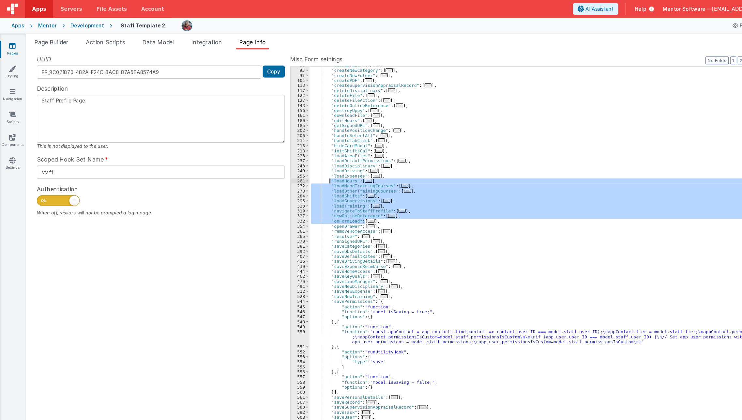
click at [335, 200] on div ""closeDrawer" : [ ... ] , "createNewCategory" : [ ... ] , "createNewFolder" : […" at bounding box center [506, 233] width 448 height 344
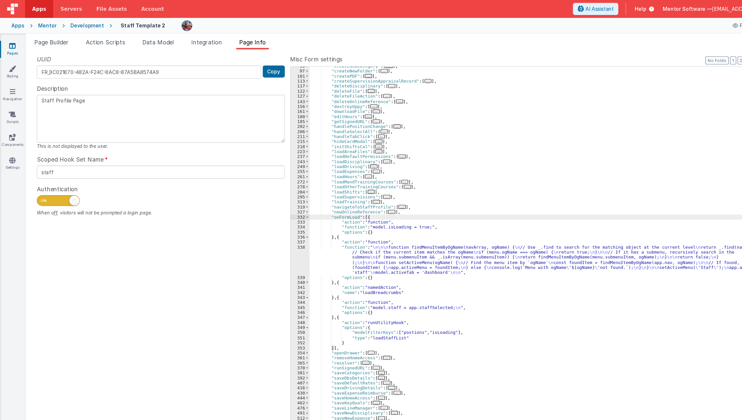
scroll to position [90, 0]
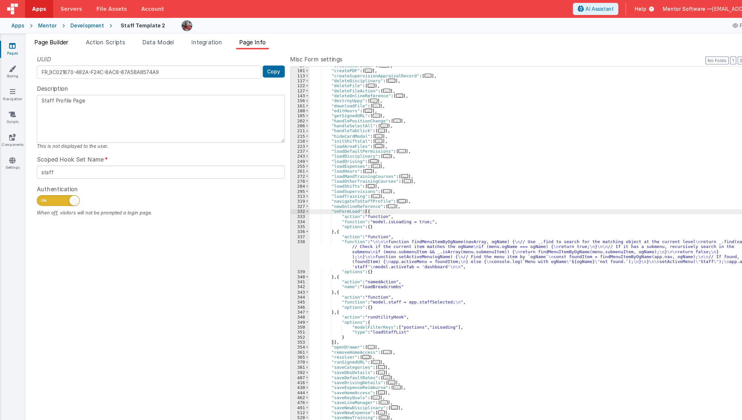
click at [58, 35] on span "Page Builder" at bounding box center [46, 38] width 31 height 7
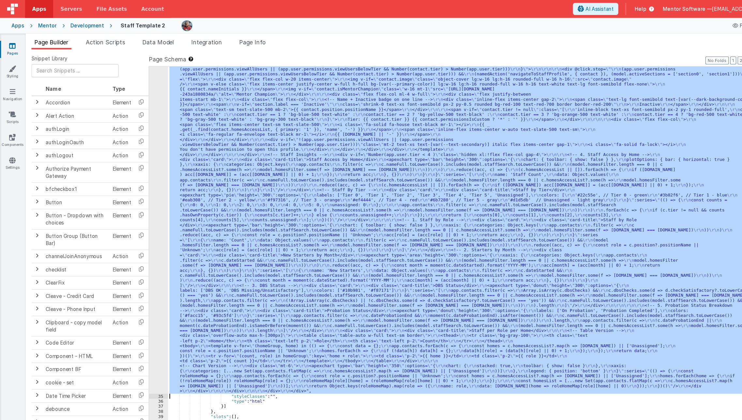
click at [291, 116] on div ""html" : "<div class= \" flex flex-col \" style= \" height: calc(100dvh - 228px…" at bounding box center [441, 233] width 577 height 344
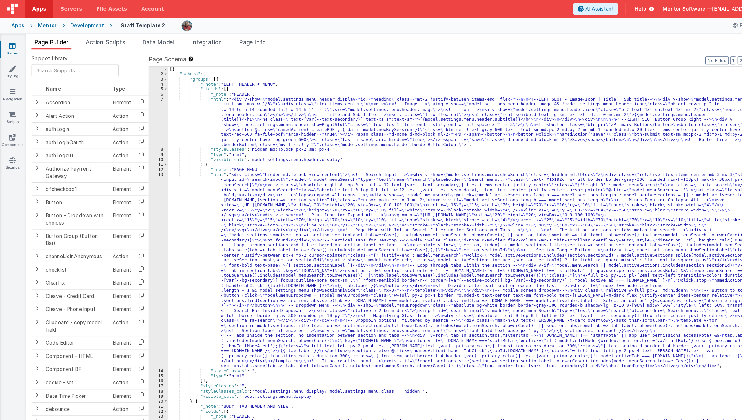
scroll to position [0, 0]
click at [295, 107] on div "[{ "schema" : { "groups" : [{ "_note" : "LEFT: HEADER + MENU" , "fields" : [{ "…" at bounding box center [442, 308] width 578 height 495
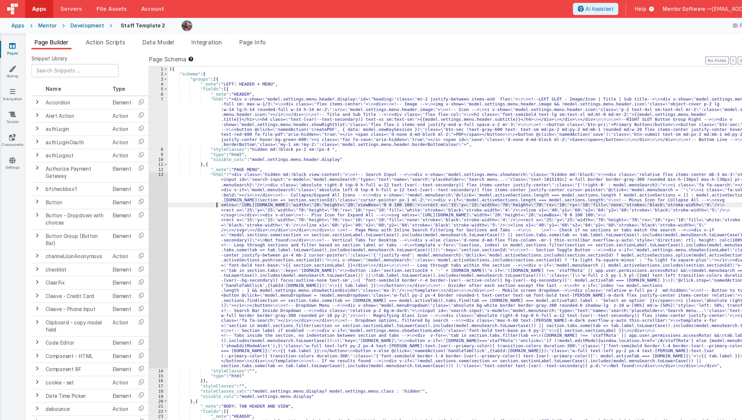
click at [180, 184] on div "[{ "schema" : { "groups" : [{ "_note" : "LEFT: HEADER + MENU" , "fields" : [{ "…" at bounding box center [442, 308] width 578 height 495
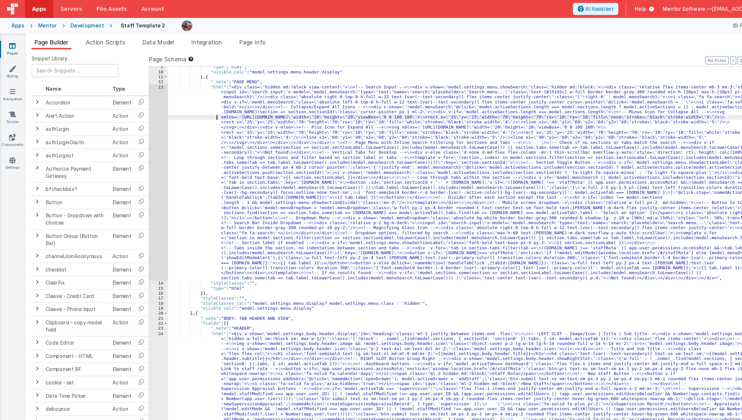
scroll to position [80, 0]
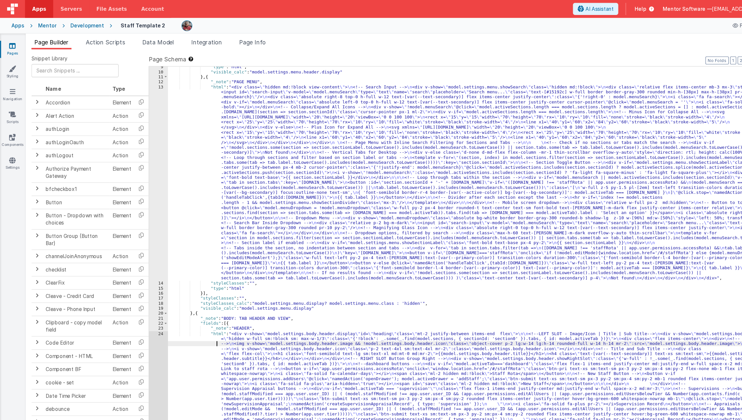
click at [169, 311] on div ""type" : "html" , "visible_calc" : "model.settings.menu.header.display" } , { "…" at bounding box center [442, 306] width 578 height 495
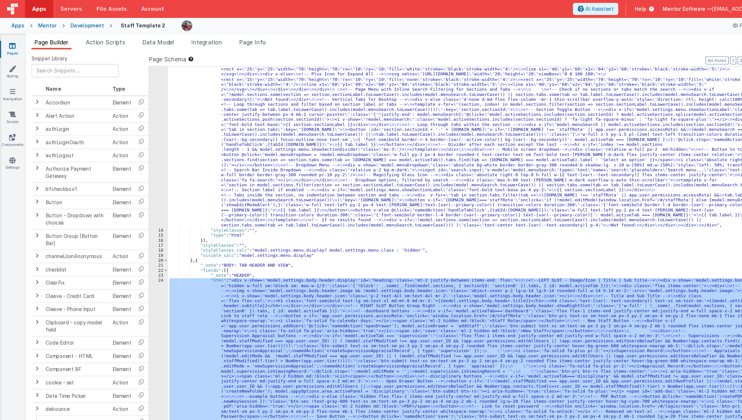
scroll to position [128, 0]
click at [146, 312] on div "13 14 15 16 17 18 19 20 21 22 23 24 25 26 27 28 29 30 31 32 33" at bounding box center [144, 293] width 17 height 528
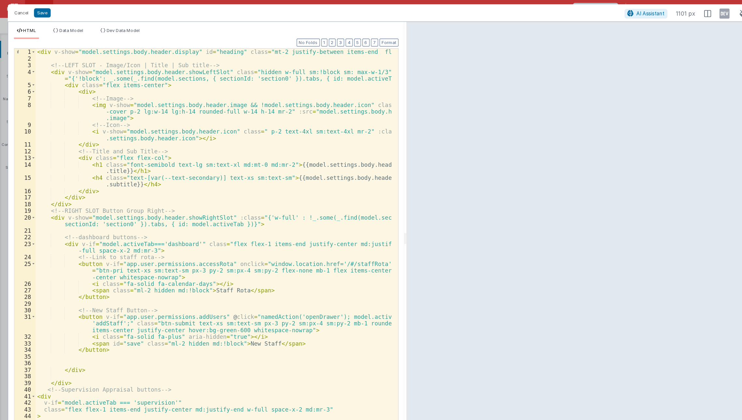
click at [150, 135] on div "< div v-show = "model.settings.body.header.display" id = "heading" class = "mt-…" at bounding box center [195, 236] width 325 height 384
click at [310, 118] on div "< div v-show = "model.settings.body.header.display" id = "heading" class = "mt-…" at bounding box center [195, 236] width 325 height 384
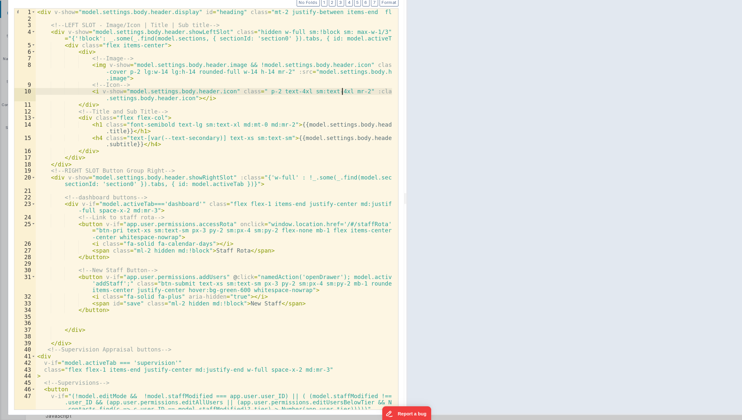
scroll to position [0, 0]
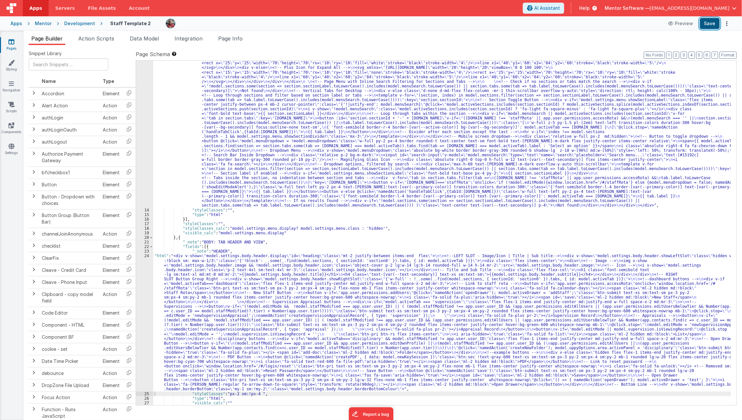
click at [714, 27] on button "Save" at bounding box center [710, 23] width 20 height 11
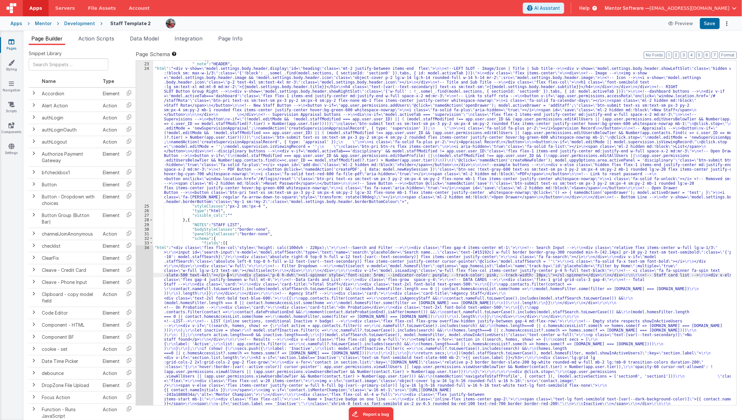
scroll to position [316, 0]
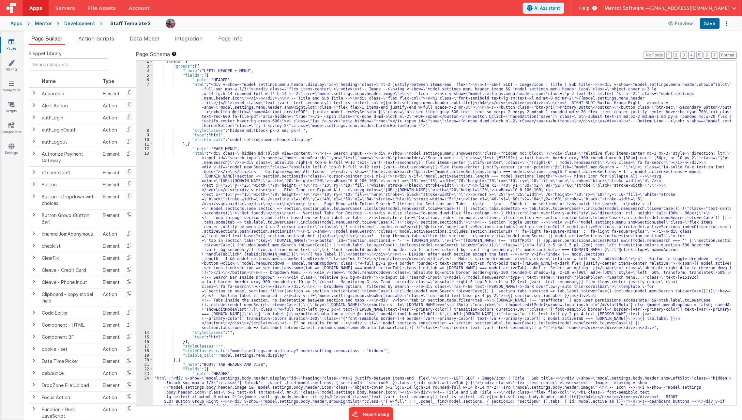
scroll to position [5, 0]
click at [174, 120] on div ""schema" : { "groups" : [{ "_note" : "LEFT: HEADER + MENU" , "fields" : [{ "_no…" at bounding box center [442, 303] width 578 height 486
click at [138, 117] on div "7" at bounding box center [144, 106] width 17 height 46
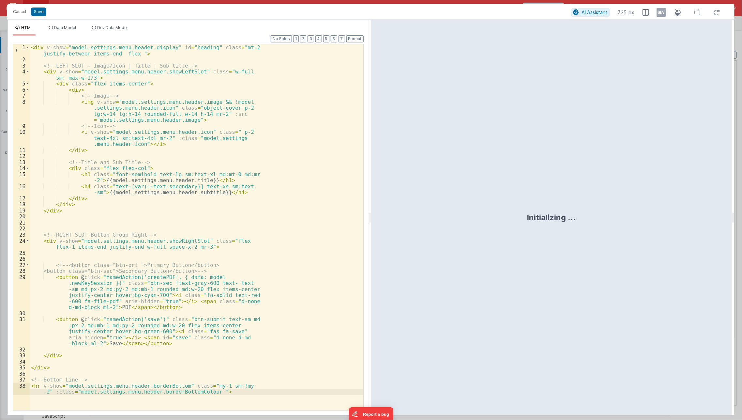
click at [158, 119] on div "< div v-show = "model.settings.menu.header.display" id = "heading" class = "mt-…" at bounding box center [196, 239] width 333 height 390
click at [175, 263] on div "< div v-show = "model.settings.menu.header.display" id = "heading" class = "mt-…" at bounding box center [196, 239] width 333 height 390
click at [145, 144] on div "< div v-show = "model.settings.menu.header.display" id = "heading" class = "mt-…" at bounding box center [196, 239] width 333 height 390
click at [160, 137] on div "< div v-show = "model.settings.menu.header.display" id = "heading" class = "mt-…" at bounding box center [196, 239] width 333 height 390
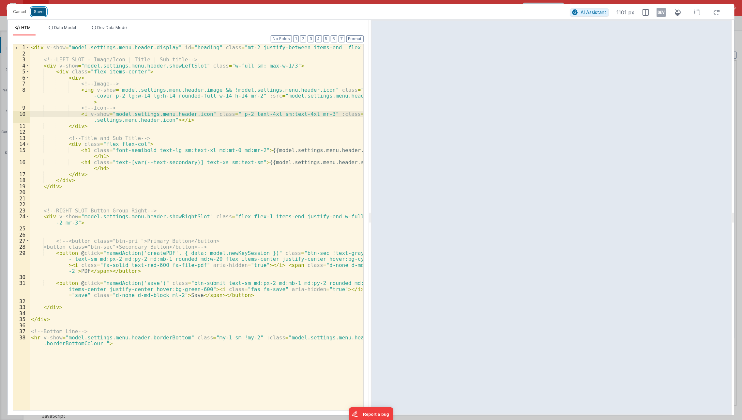
click at [40, 11] on button "Save" at bounding box center [38, 11] width 15 height 8
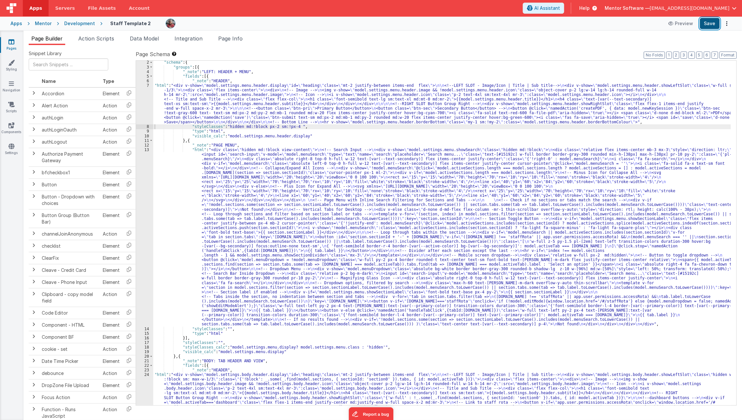
click at [711, 28] on button "Save" at bounding box center [710, 23] width 20 height 11
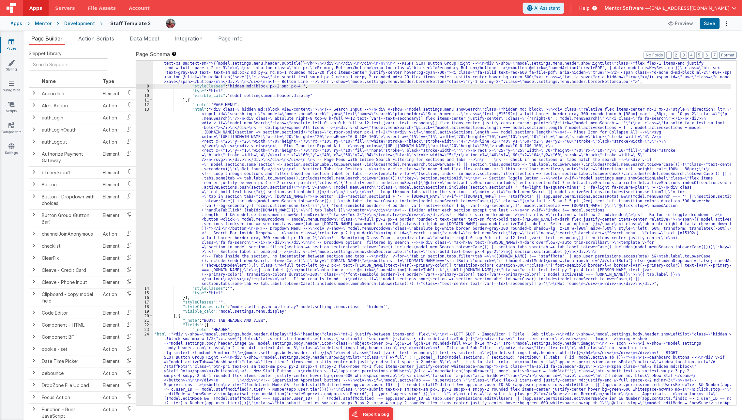
scroll to position [126, 0]
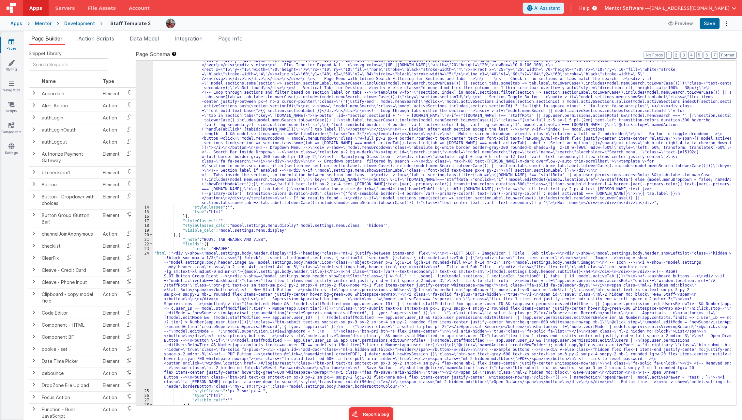
click at [267, 331] on div ""html" : "<div class= \" hidden md:!block view-content \" > \n <!-- Search Inpu…" at bounding box center [442, 290] width 578 height 528
click at [142, 315] on div "24" at bounding box center [144, 320] width 17 height 138
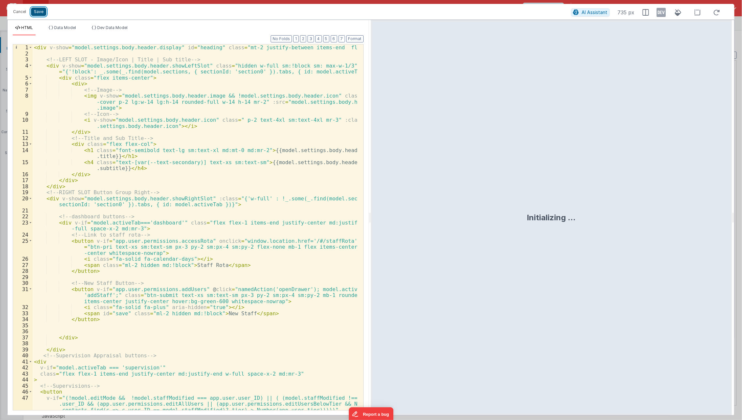
click at [38, 13] on button "Save" at bounding box center [38, 11] width 15 height 8
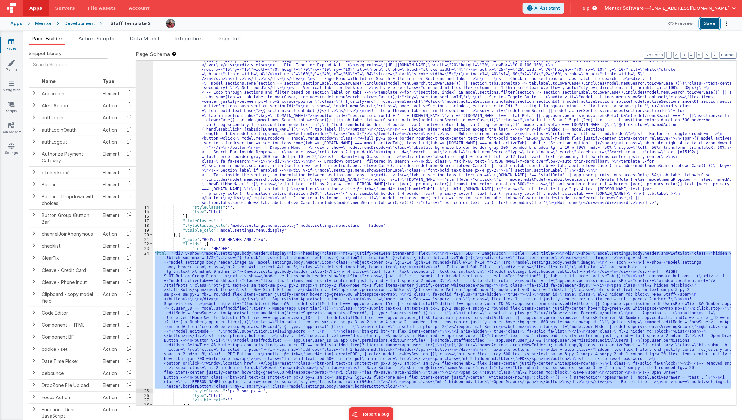
click at [711, 23] on button "Save" at bounding box center [710, 23] width 20 height 11
